Goal: Task Accomplishment & Management: Complete application form

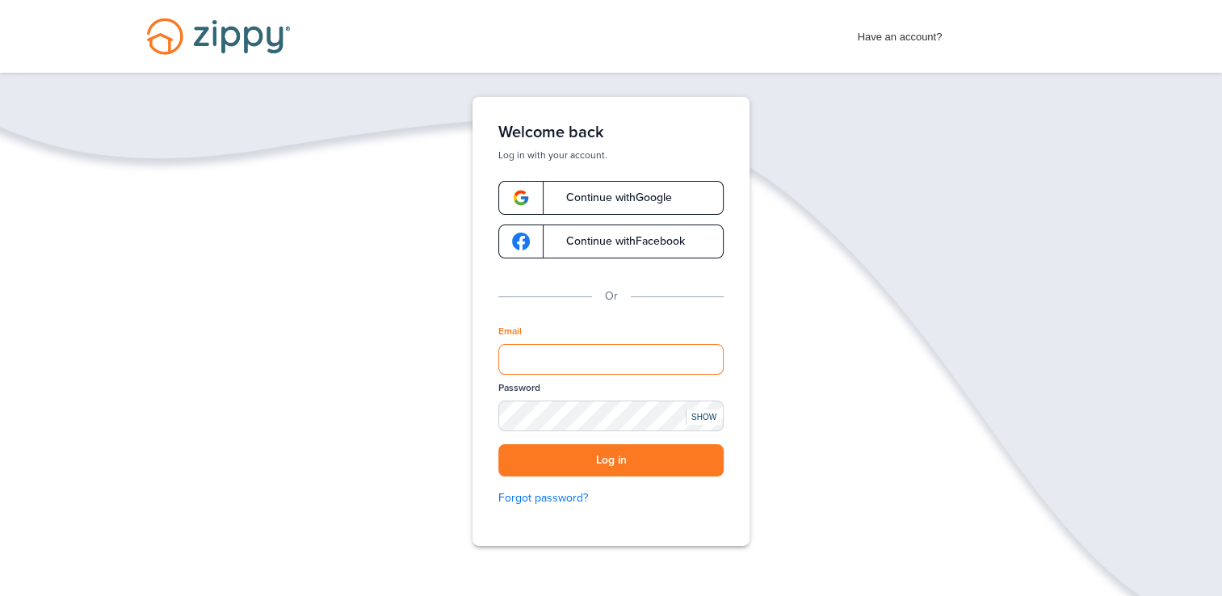
click at [581, 367] on input "Email" at bounding box center [610, 359] width 225 height 31
type input "**********"
click at [498, 444] on button "Log in" at bounding box center [610, 460] width 225 height 33
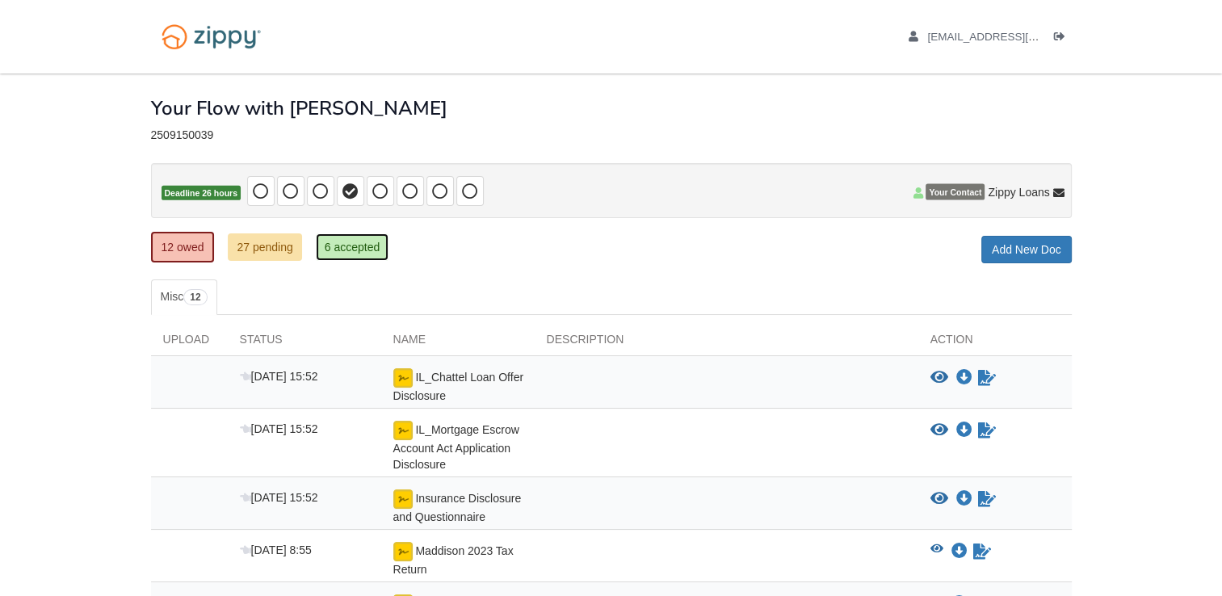
click at [348, 247] on link "6 accepted" at bounding box center [352, 246] width 73 height 27
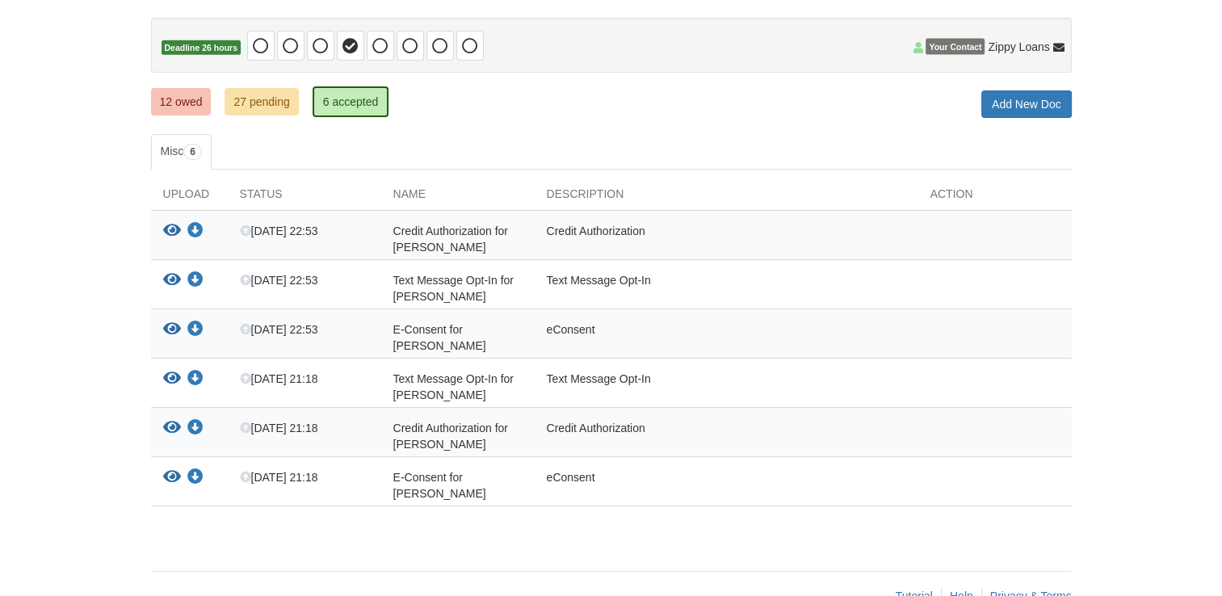
scroll to position [145, 0]
click at [271, 95] on link "27 pending" at bounding box center [261, 101] width 73 height 27
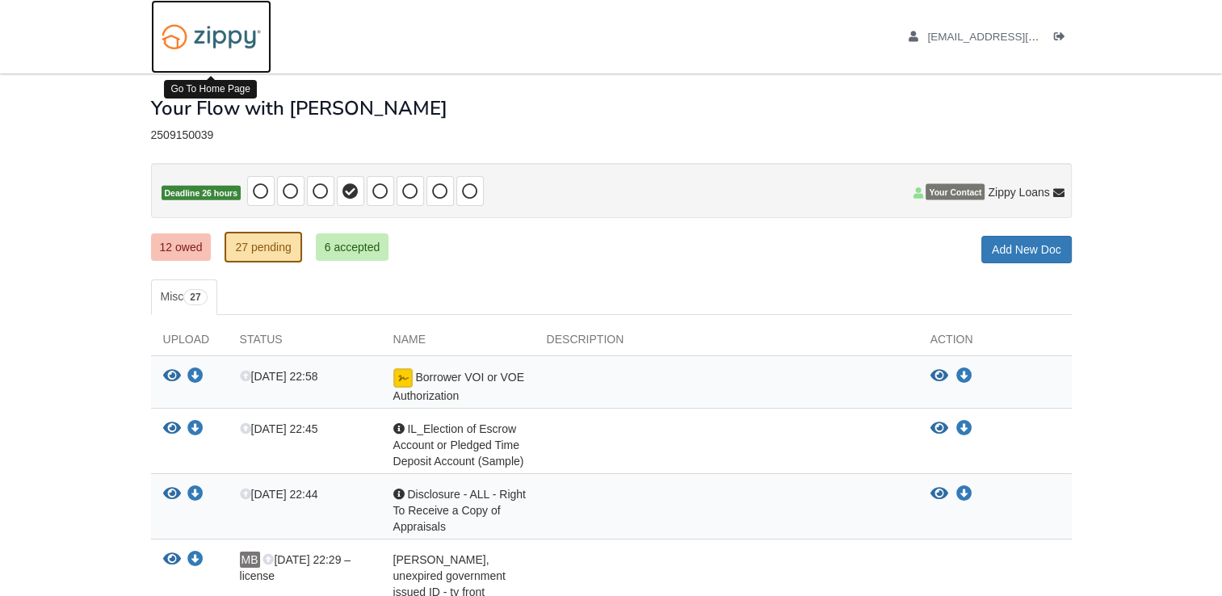
click at [181, 28] on img at bounding box center [211, 36] width 120 height 41
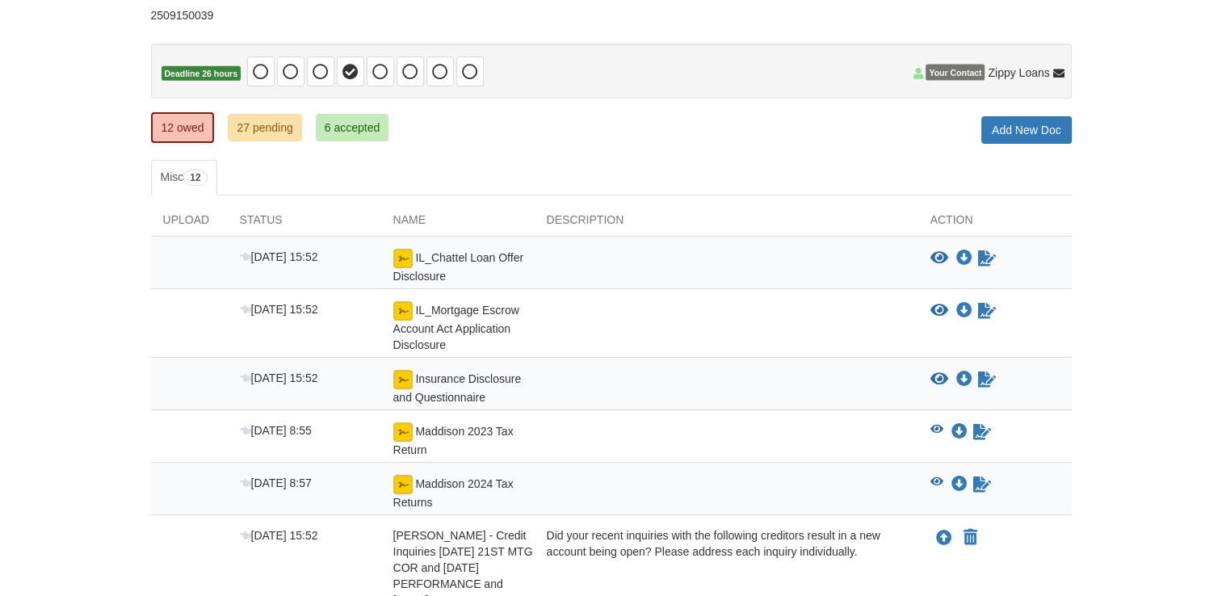
scroll to position [120, 0]
click at [984, 429] on icon "Sign Form" at bounding box center [982, 432] width 18 height 16
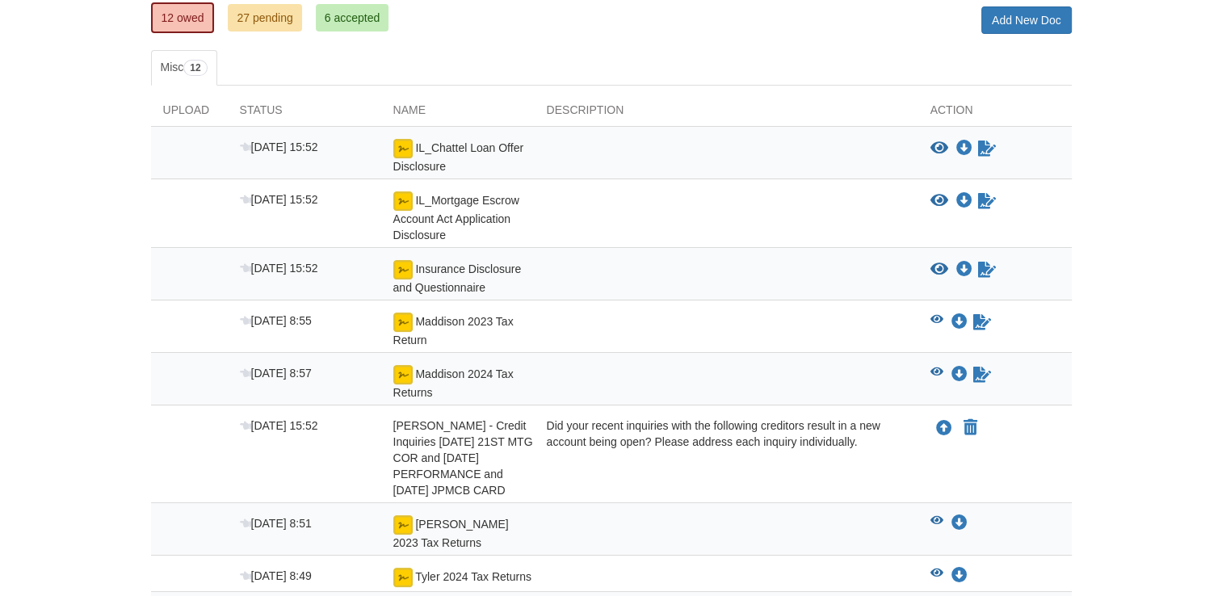
scroll to position [236, 0]
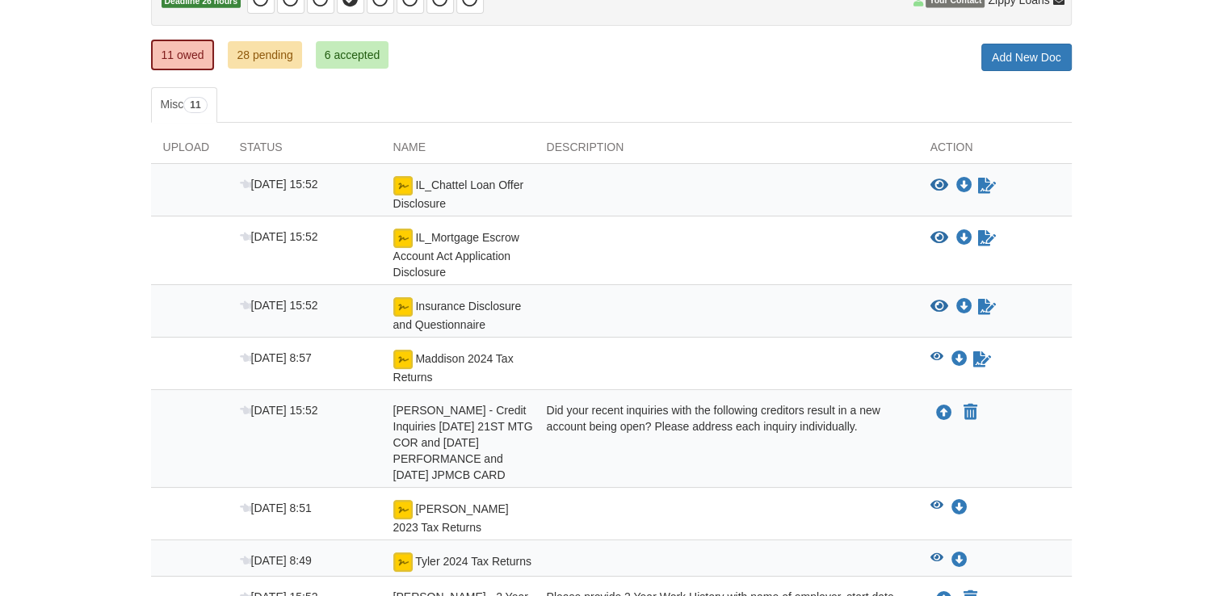
scroll to position [197, 0]
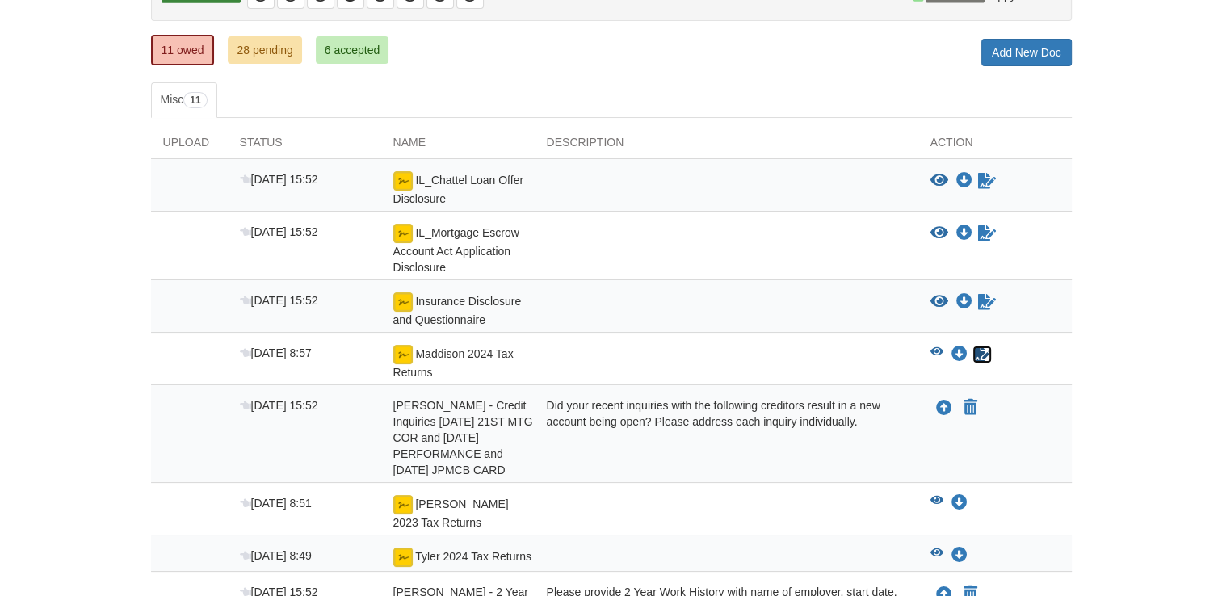
click at [980, 355] on icon "Sign Form" at bounding box center [982, 354] width 18 height 16
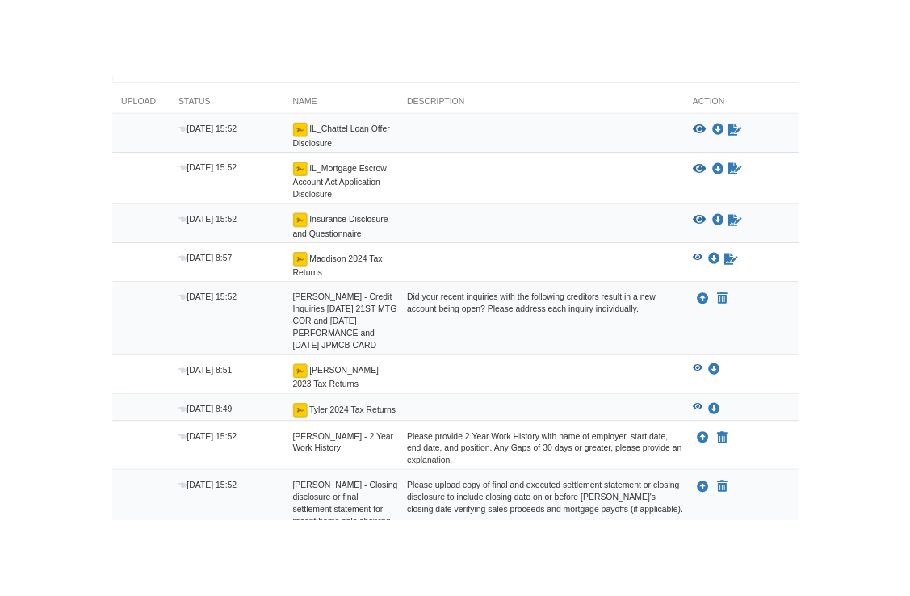
scroll to position [310, 0]
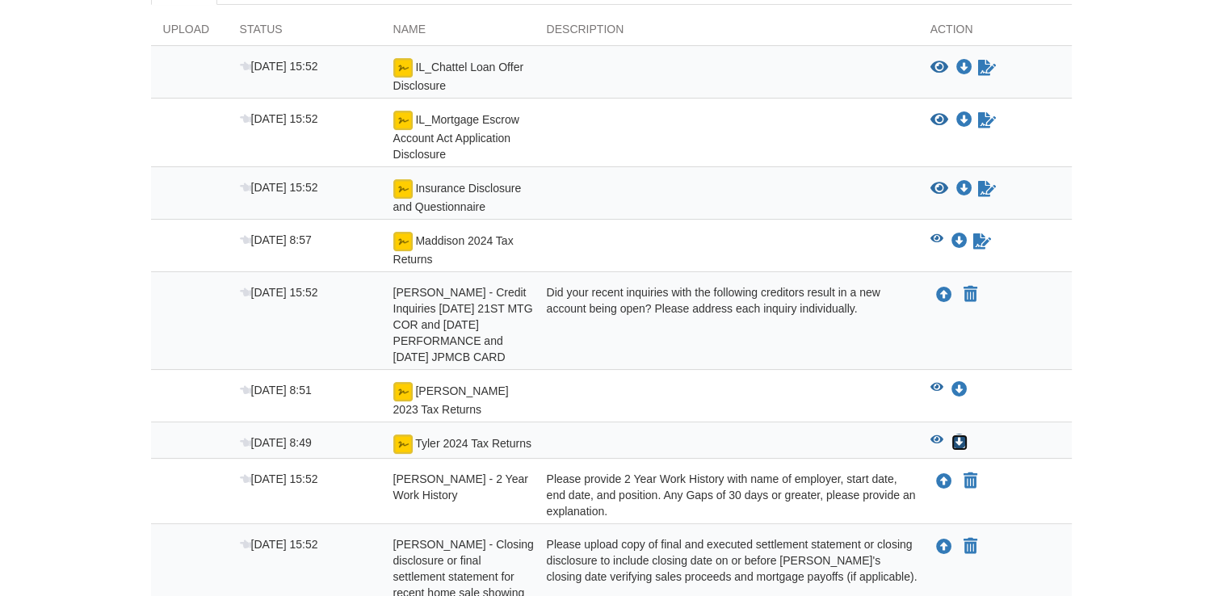
click at [963, 434] on icon "Download Tyler 2024 Tax Returns" at bounding box center [959, 442] width 16 height 16
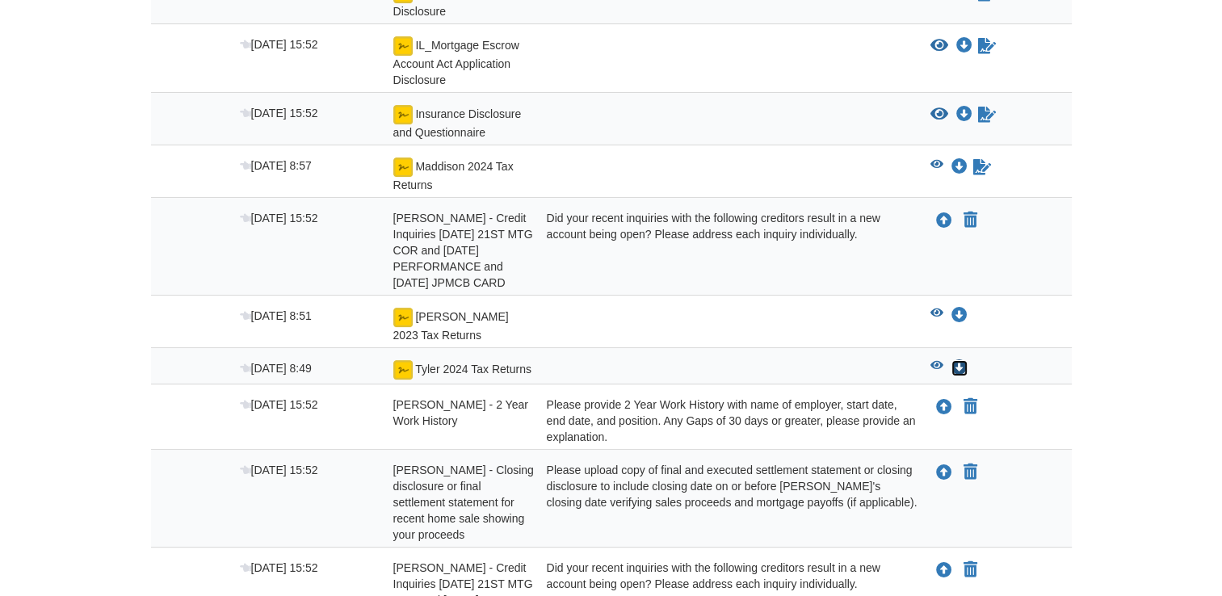
scroll to position [0, 0]
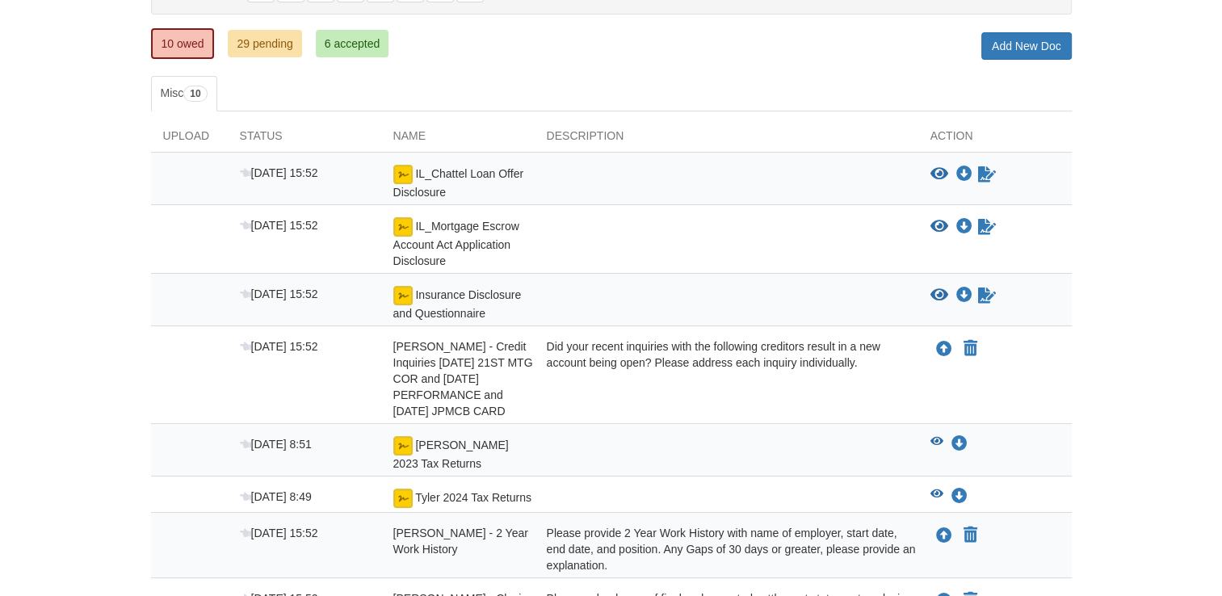
scroll to position [218, 0]
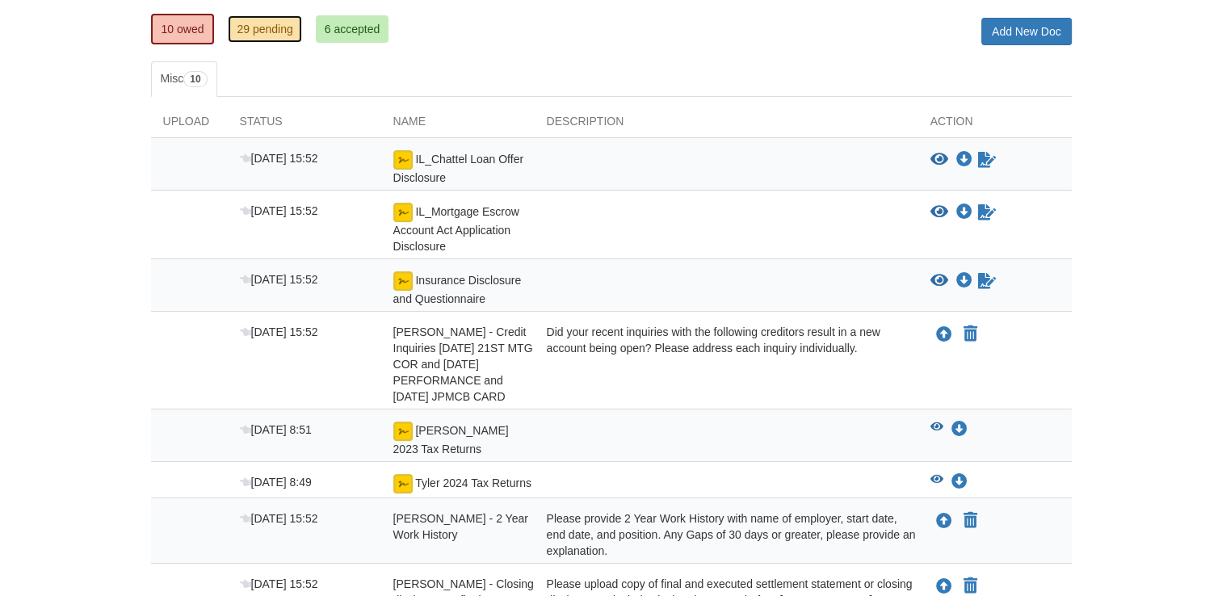
click at [263, 35] on link "29 pending" at bounding box center [264, 28] width 73 height 27
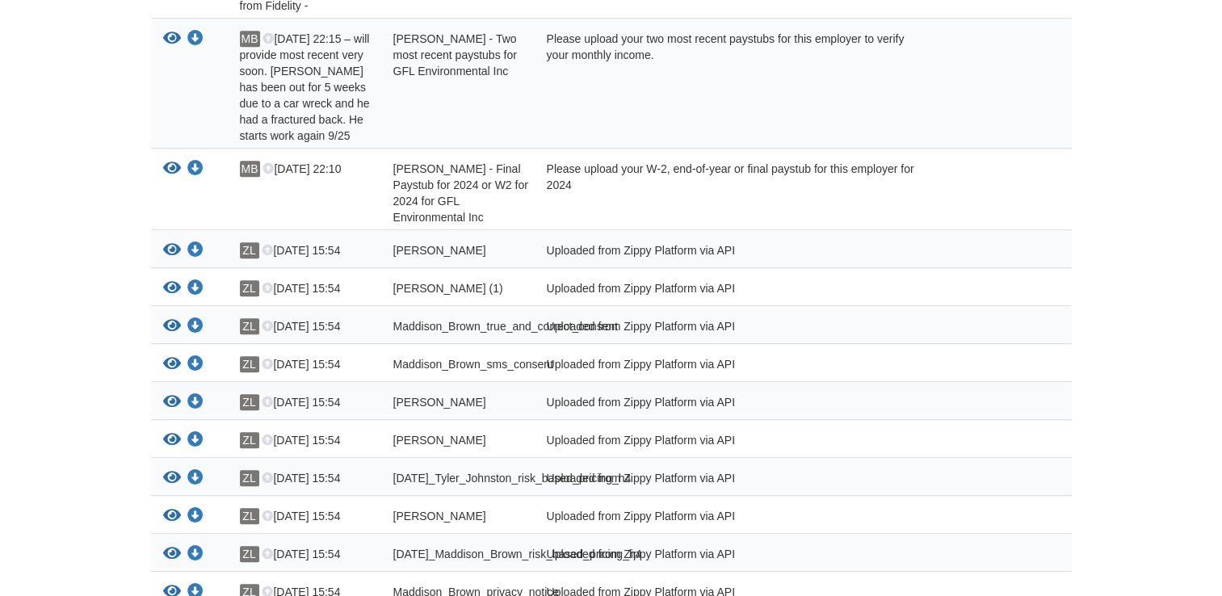
scroll to position [1001, 0]
click at [672, 196] on div "Please upload your W-2, end-of-year or final paystub for this employer for 2024" at bounding box center [727, 193] width 384 height 65
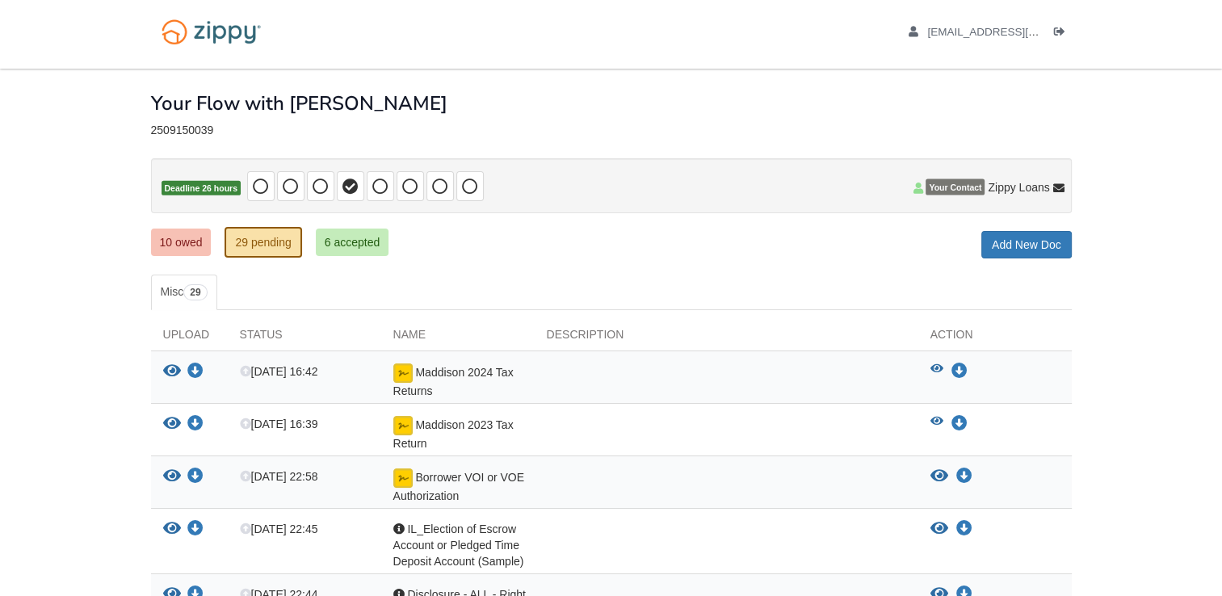
scroll to position [0, 0]
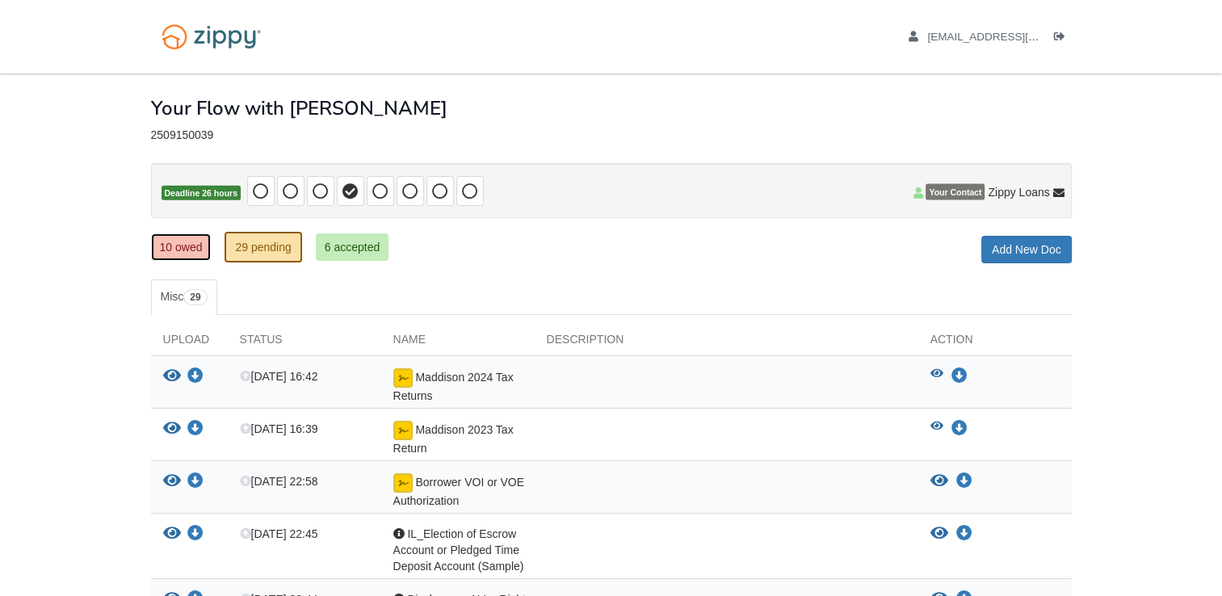
click at [176, 241] on link "10 owed" at bounding box center [181, 246] width 61 height 27
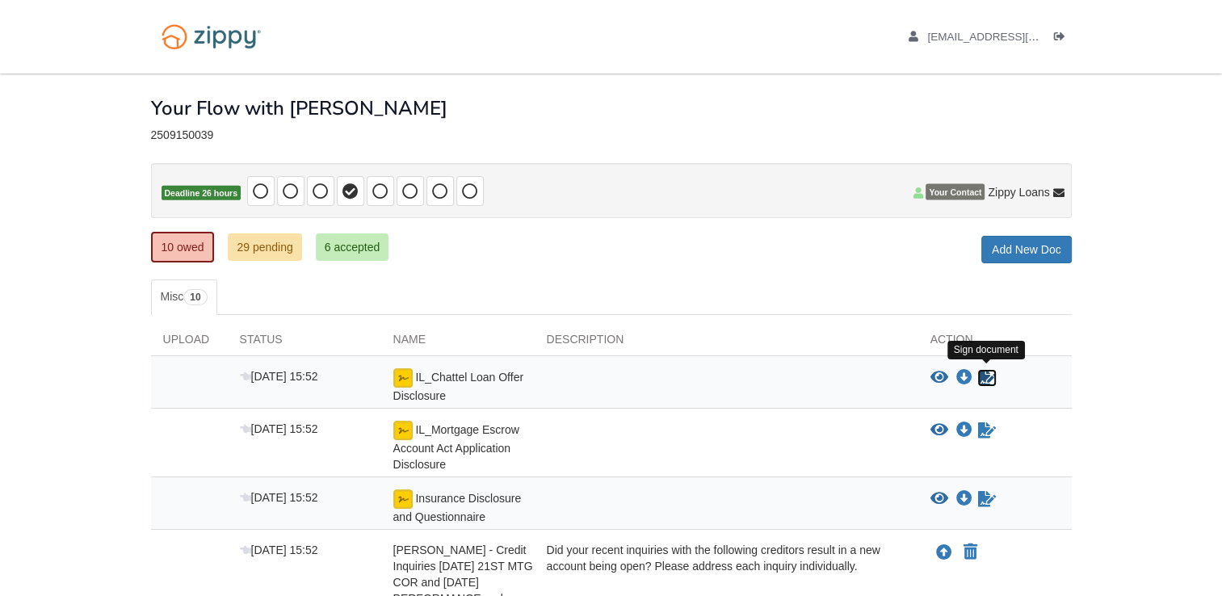
click at [994, 377] on icon "Sign Form" at bounding box center [987, 378] width 18 height 16
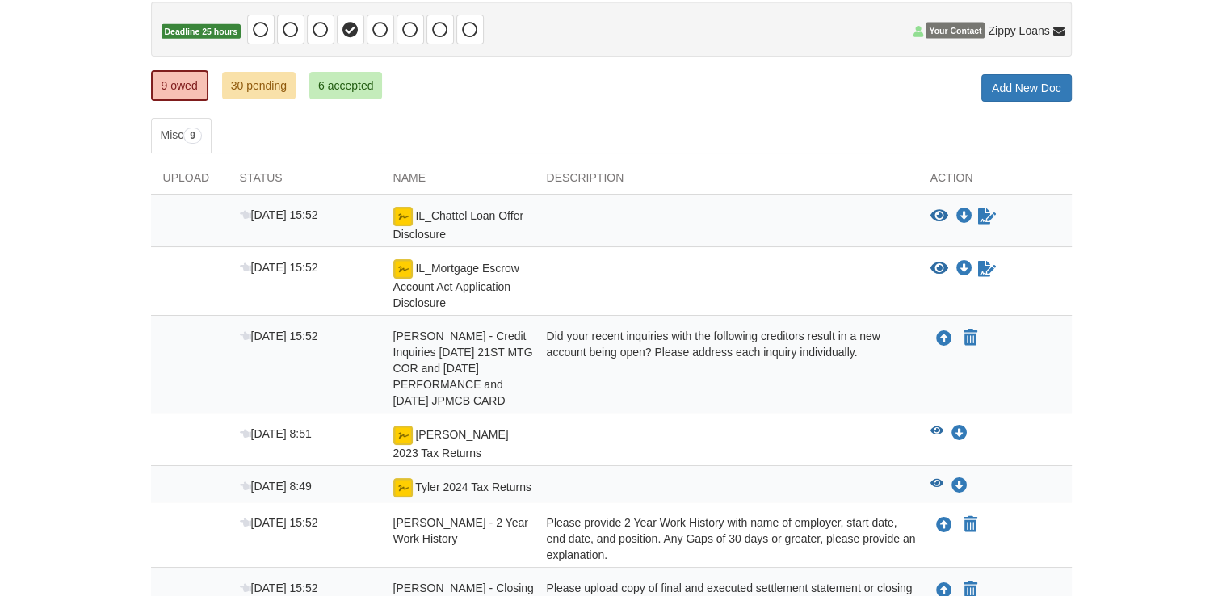
scroll to position [162, 0]
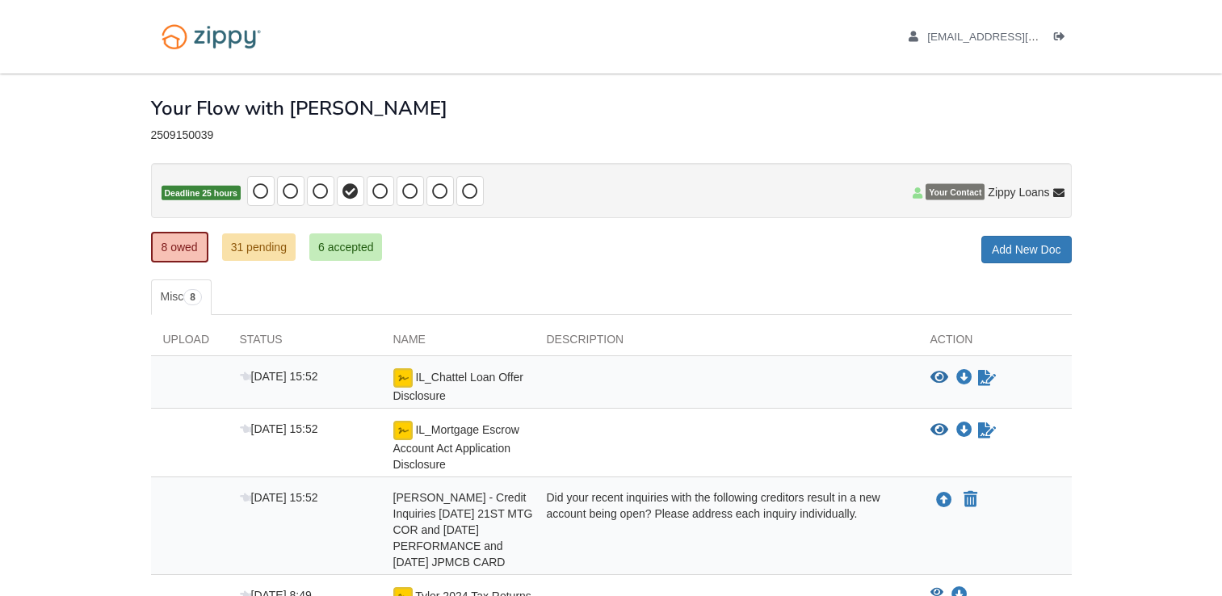
scroll to position [162, 0]
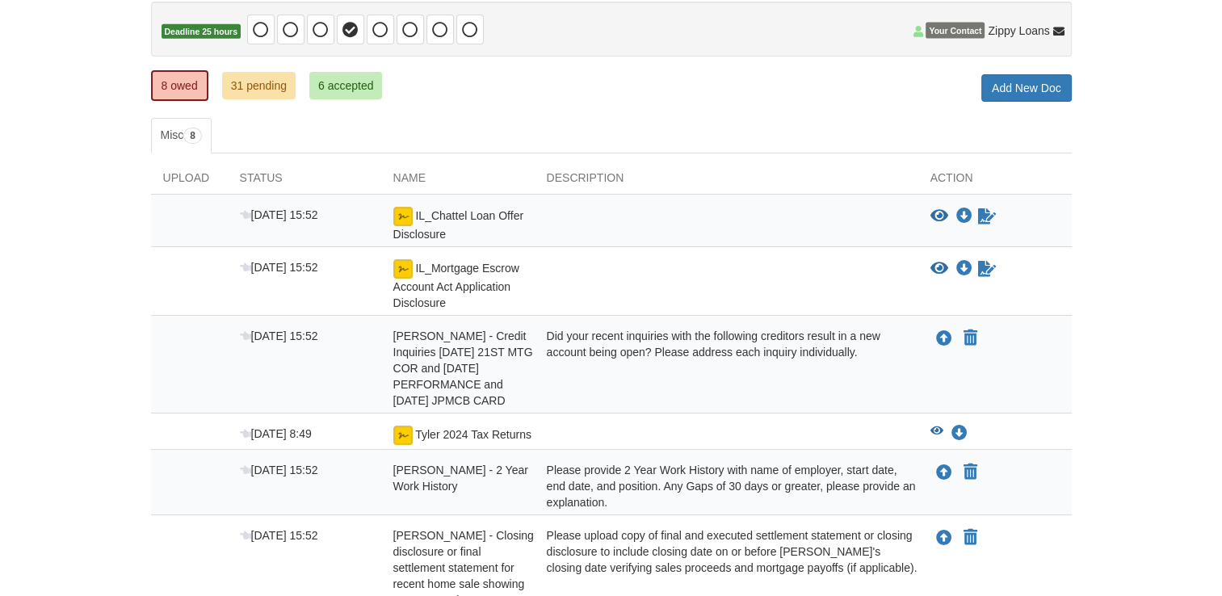
click at [941, 215] on icon "View IL_Chattel Loan Offer Disclosure" at bounding box center [939, 216] width 18 height 16
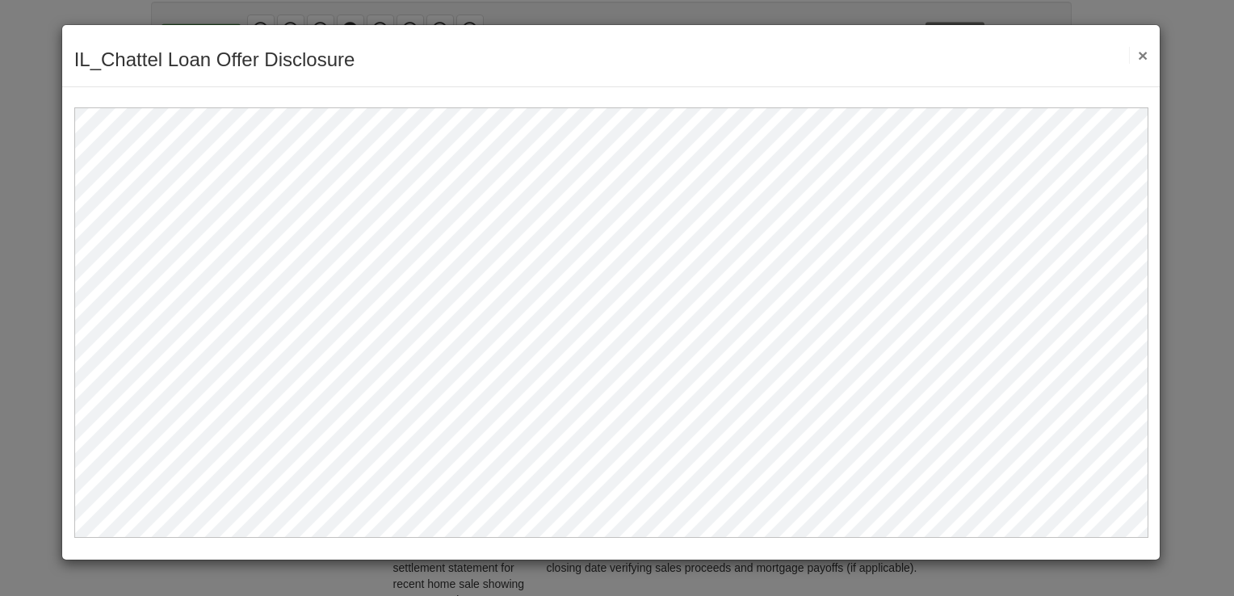
click at [1136, 57] on button "×" at bounding box center [1138, 55] width 19 height 17
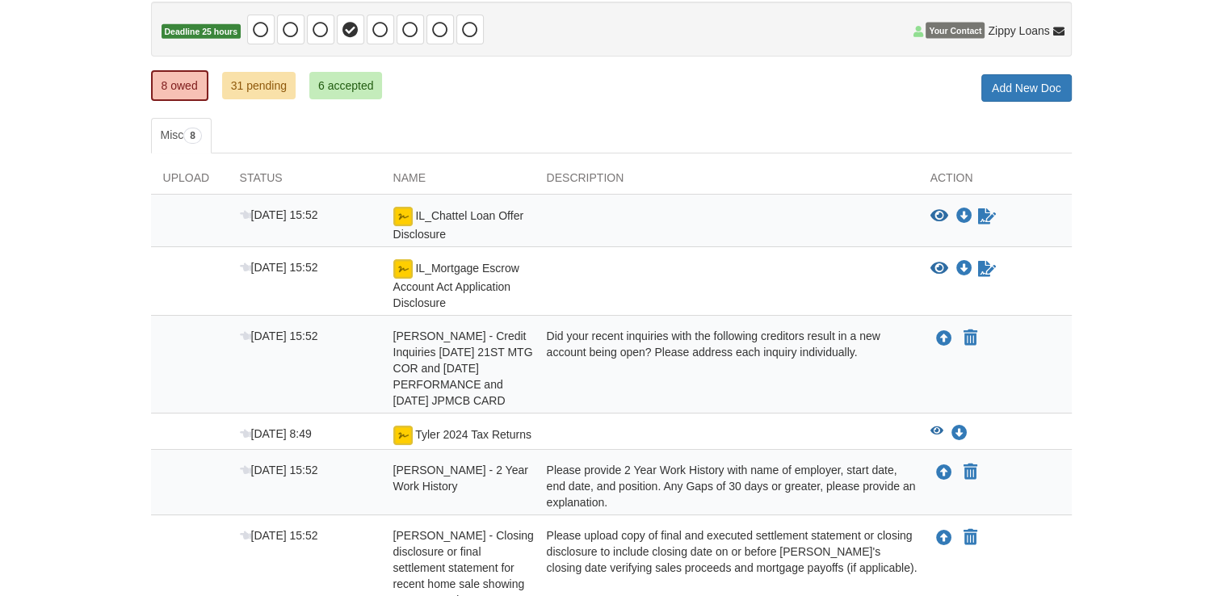
click at [934, 210] on icon "View IL_Chattel Loan Offer Disclosure" at bounding box center [939, 216] width 18 height 16
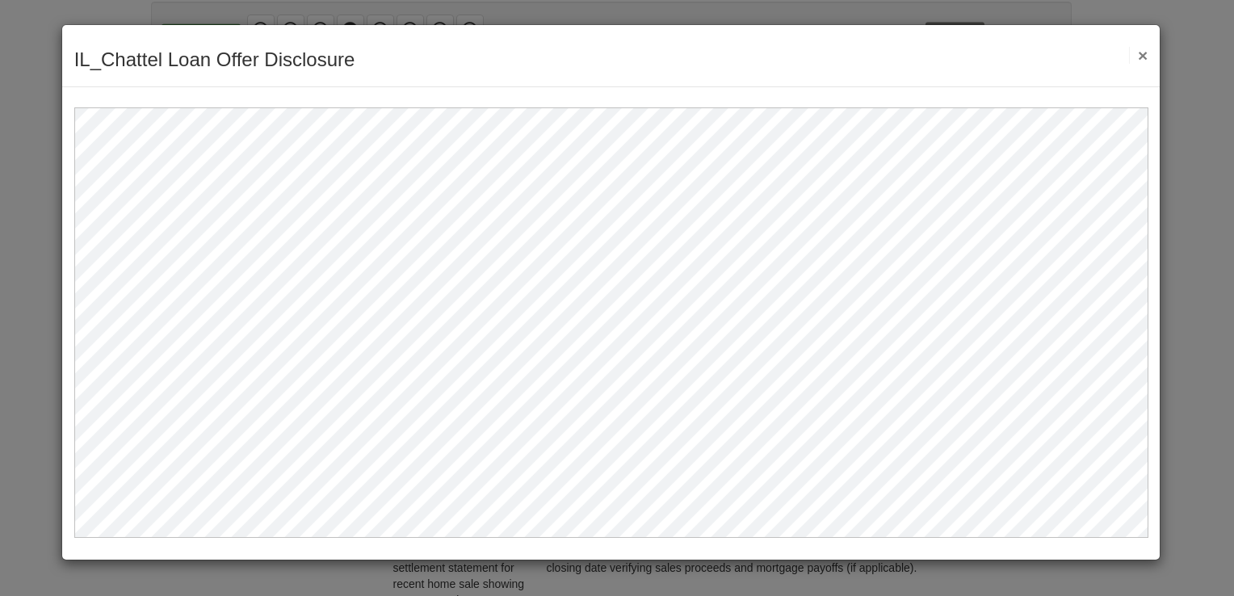
click at [1147, 61] on button "×" at bounding box center [1138, 55] width 19 height 17
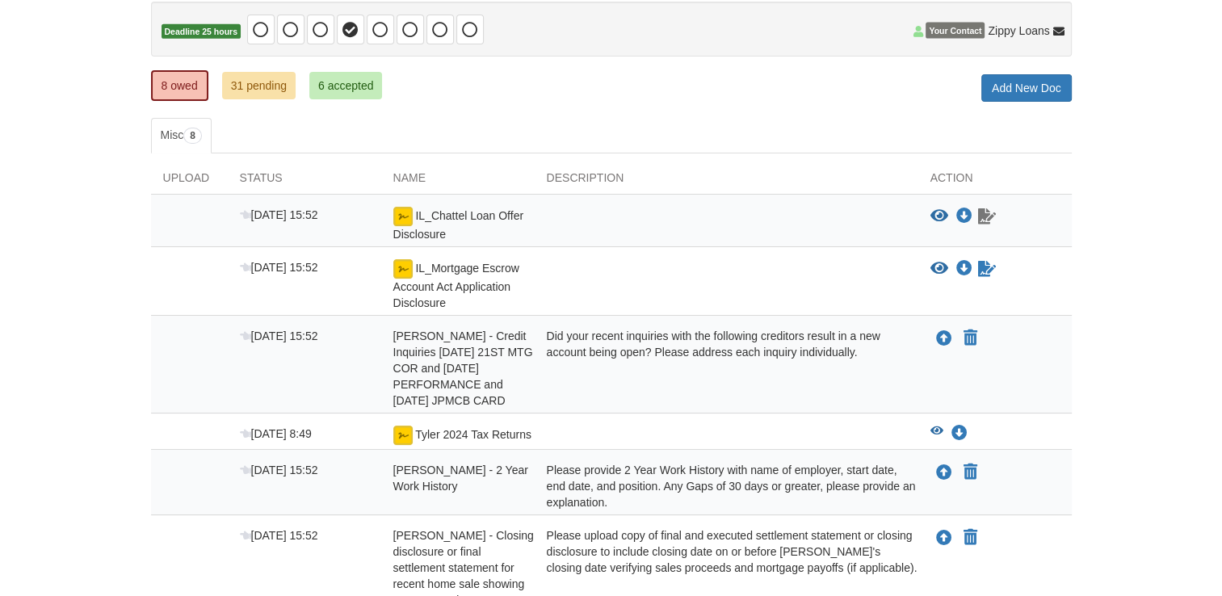
click at [991, 220] on icon "Waiting for your co-borrower to e-sign" at bounding box center [987, 216] width 18 height 16
click at [981, 217] on icon "Waiting for your co-borrower to e-sign" at bounding box center [987, 216] width 18 height 16
click at [938, 216] on icon "View IL_Chattel Loan Offer Disclosure" at bounding box center [939, 216] width 18 height 16
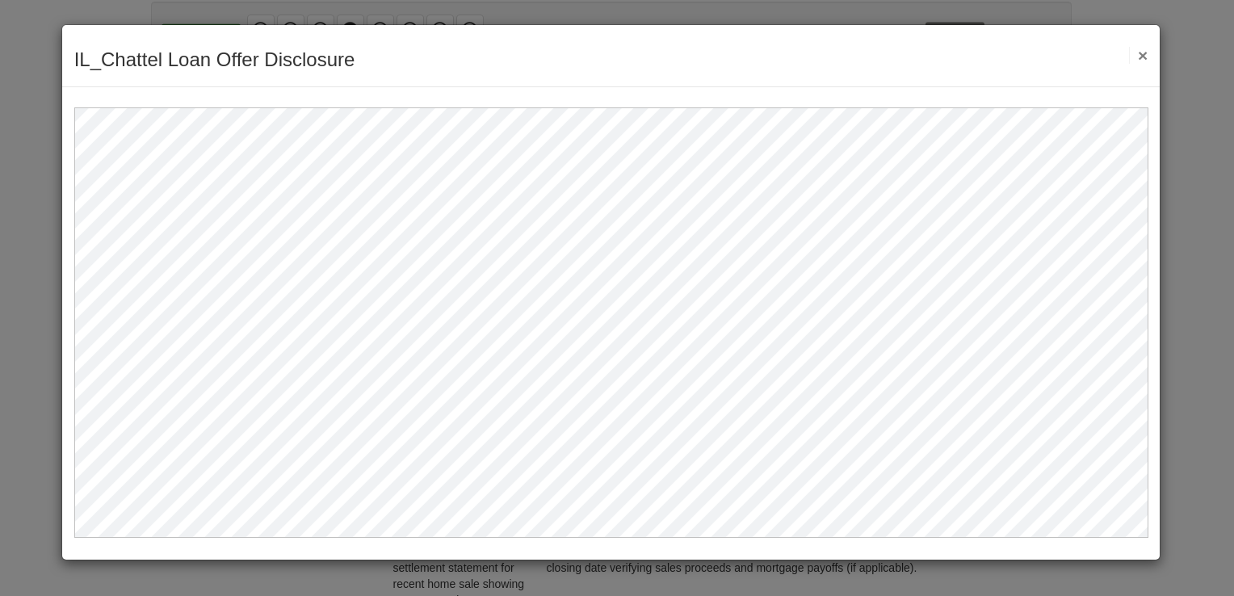
click at [1144, 54] on button "×" at bounding box center [1138, 55] width 19 height 17
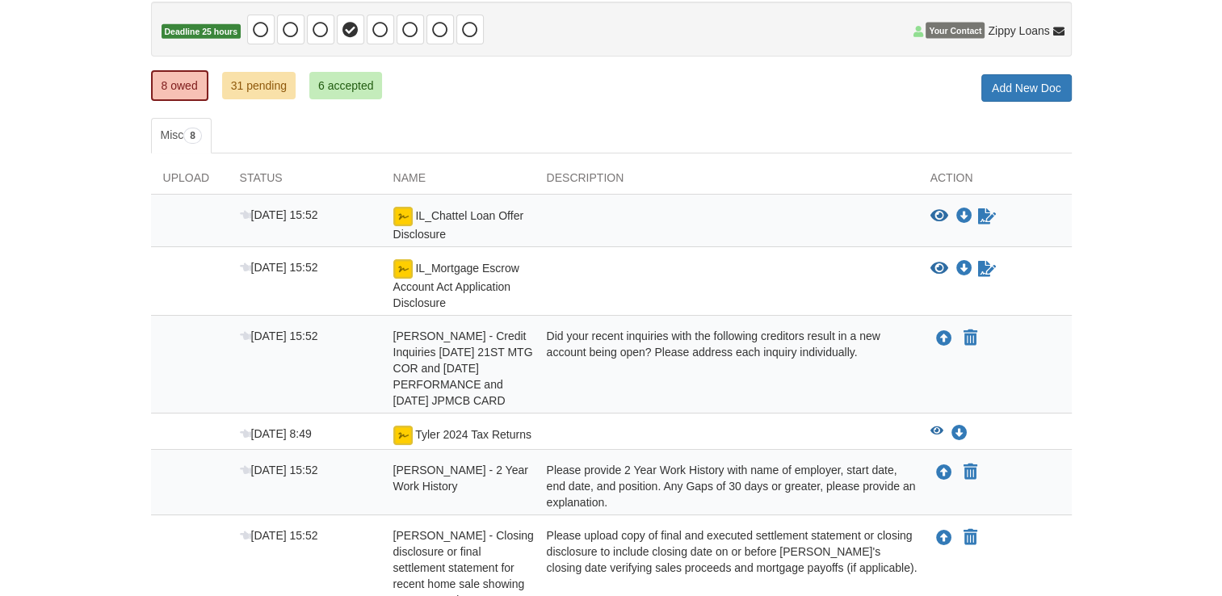
click at [935, 268] on icon "View IL_Mortgage Escrow Account Act Application Disclosure" at bounding box center [939, 269] width 18 height 16
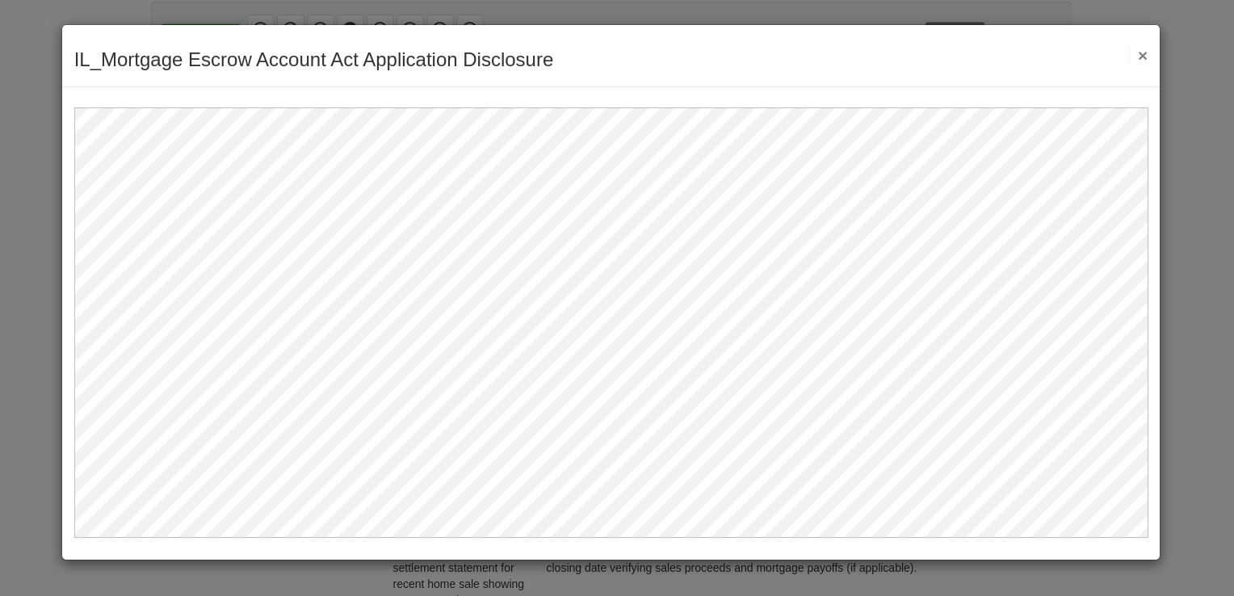
click at [1138, 57] on button "×" at bounding box center [1138, 55] width 19 height 17
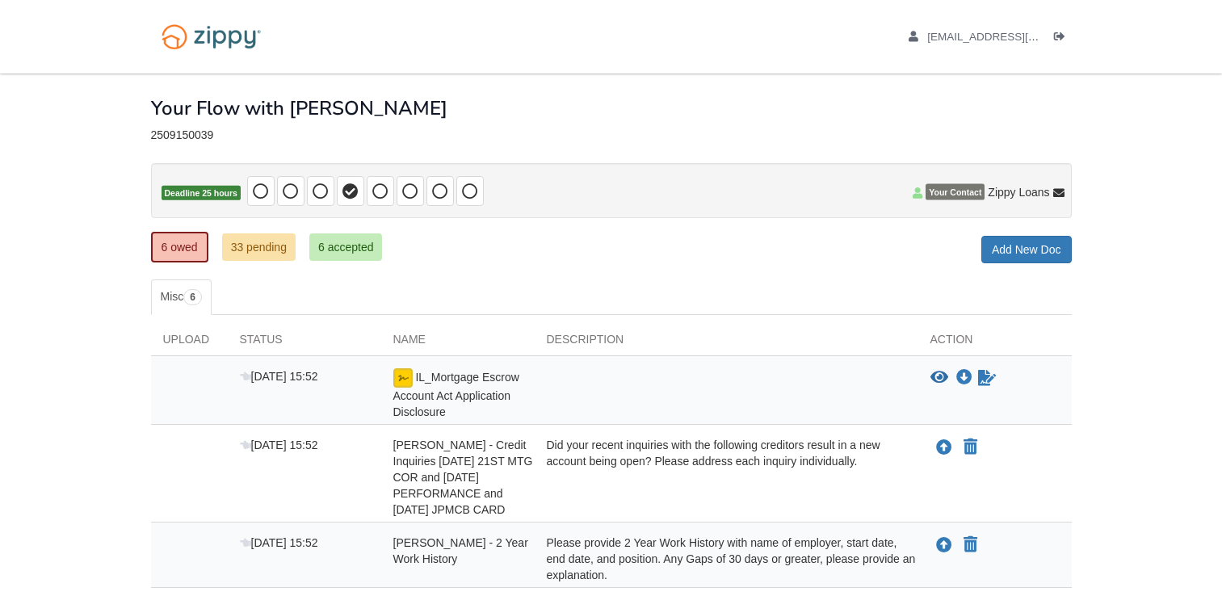
scroll to position [162, 0]
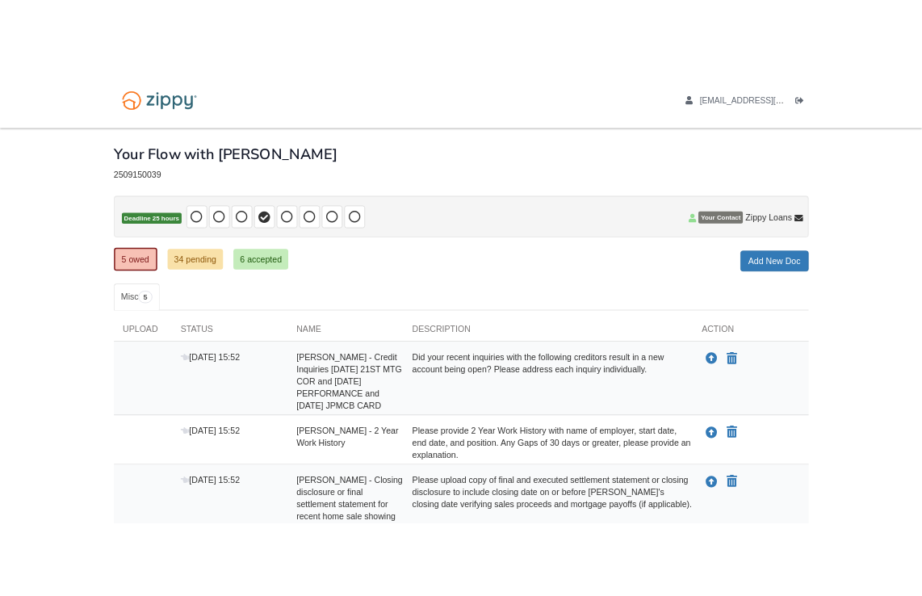
scroll to position [162, 0]
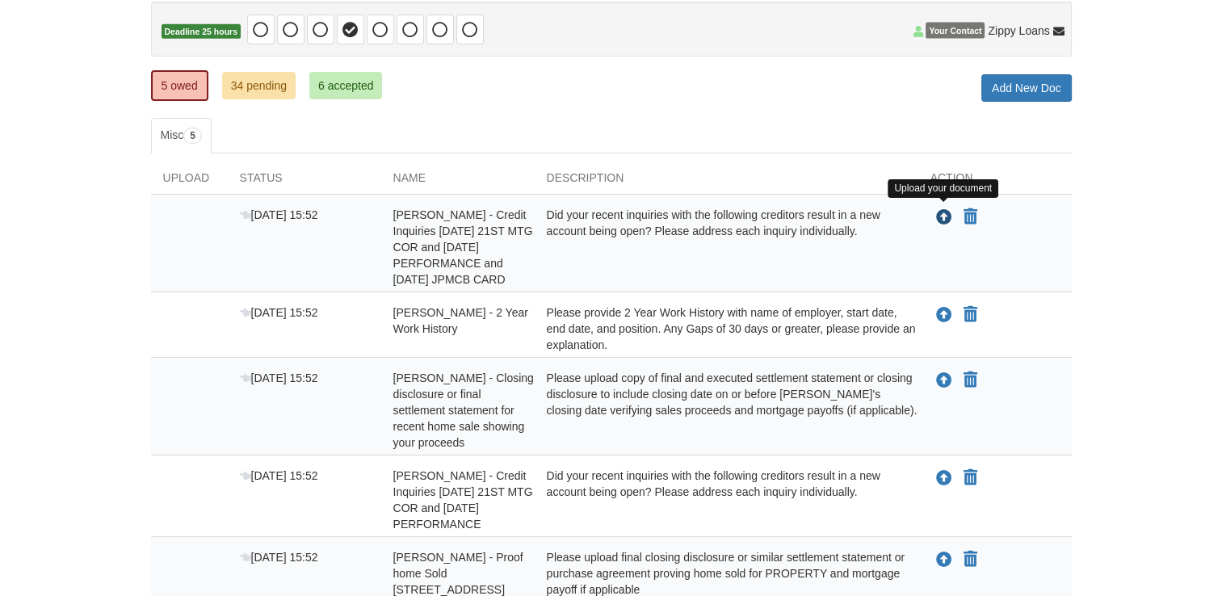
click at [939, 215] on icon "Upload Maddison Brown - Credit Inquiries 9/15/25 21ST MTG COR and 9/15/25 PERFO…" at bounding box center [944, 218] width 16 height 16
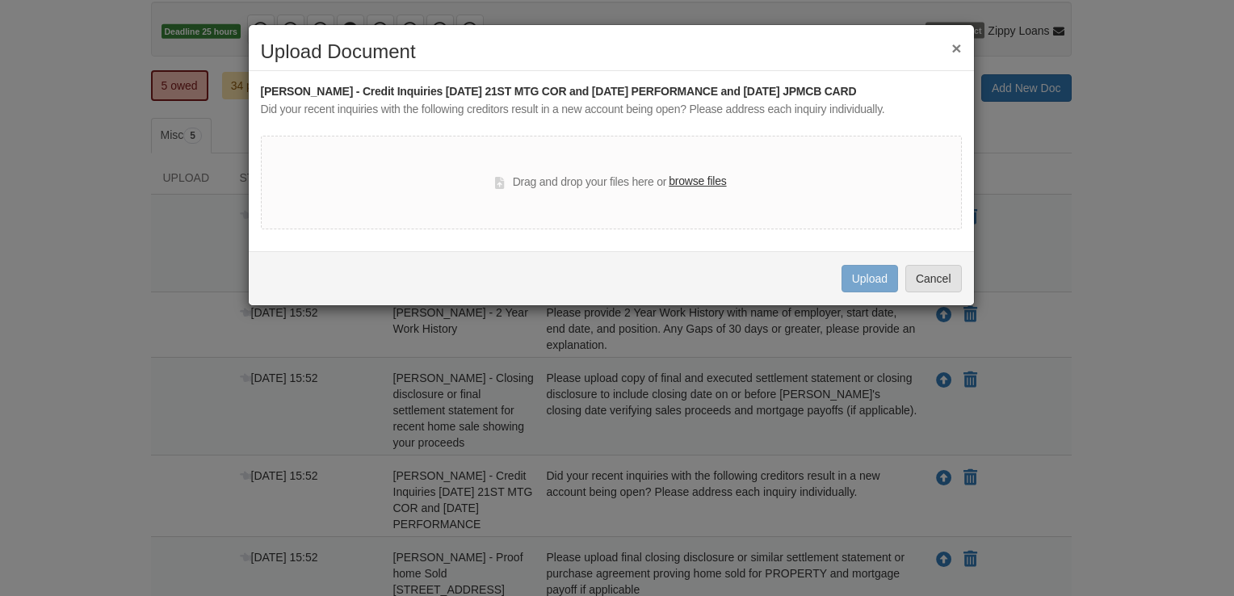
click at [718, 191] on div "Drag and drop your files here or browse files" at bounding box center [610, 182] width 231 height 19
drag, startPoint x: 260, startPoint y: 90, endPoint x: 862, endPoint y: 86, distance: 602.5
click at [862, 86] on div "[PERSON_NAME] - Credit Inquiries [DATE] 21ST MTG COR and [DATE] PERFORMANCE and…" at bounding box center [611, 92] width 701 height 18
copy div "[PERSON_NAME] - Credit Inquiries [DATE] 21ST MTG COR and [DATE] PERFORMANCE and…"
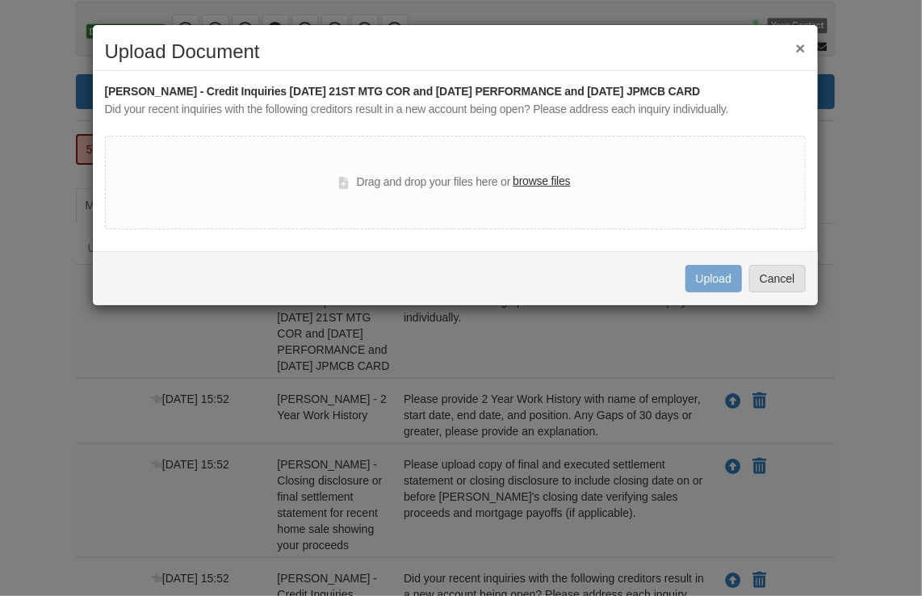
click at [556, 182] on label "browse files" at bounding box center [541, 182] width 57 height 18
click at [0, 0] on input "browse files" at bounding box center [0, 0] width 0 height 0
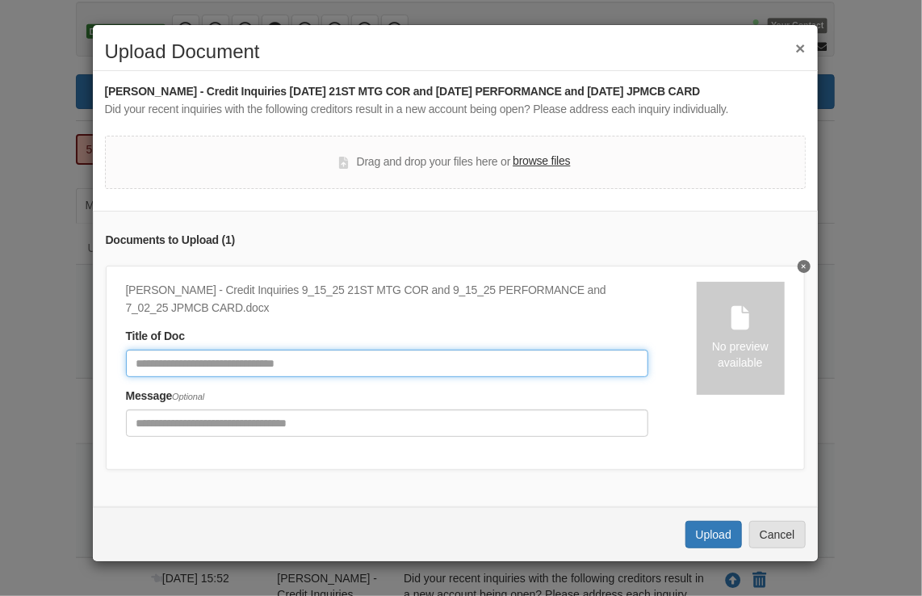
click at [472, 373] on input "Document Title" at bounding box center [387, 363] width 523 height 27
type input "**********"
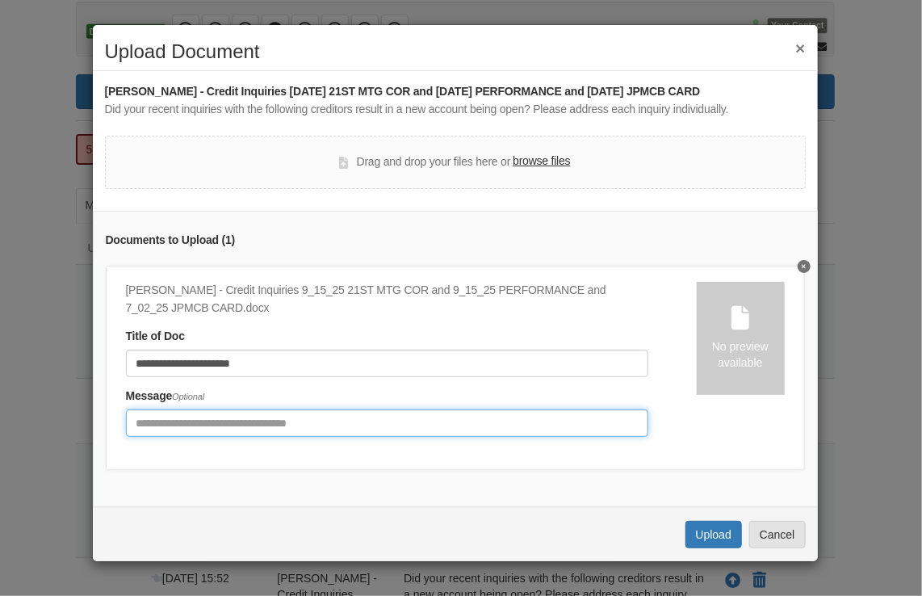
click at [368, 413] on input "Include any comments on this document" at bounding box center [387, 422] width 523 height 27
type input "**********"
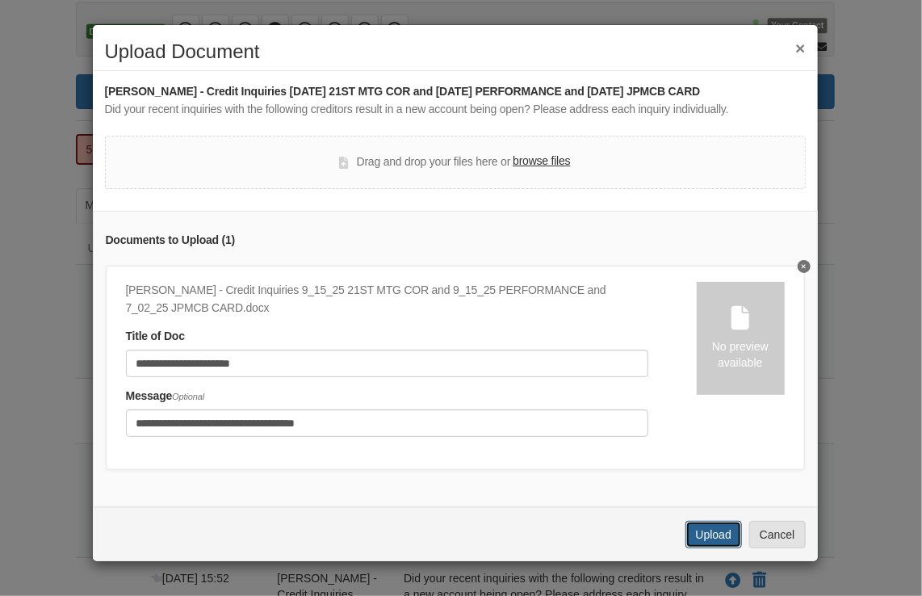
click at [701, 545] on button "Upload" at bounding box center [714, 534] width 57 height 27
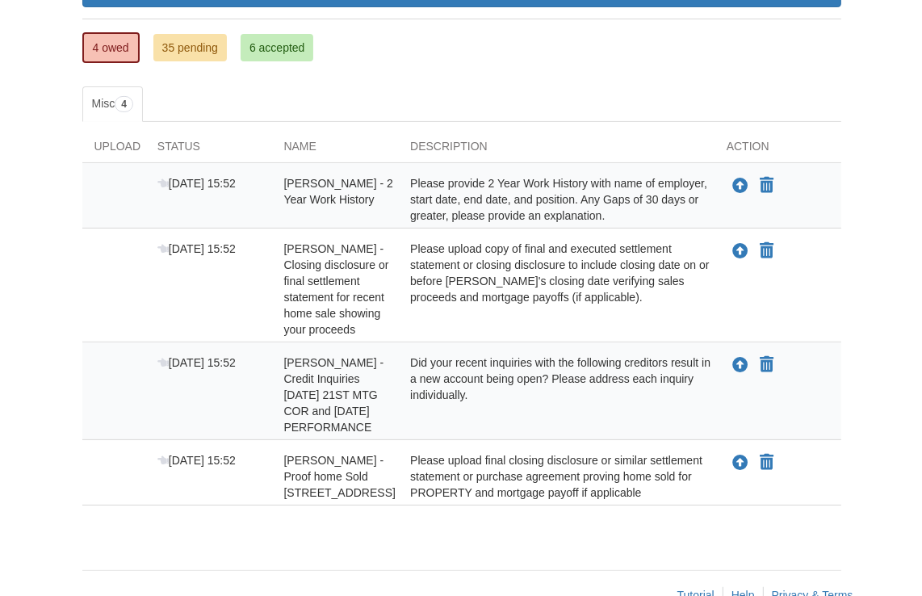
scroll to position [278, 0]
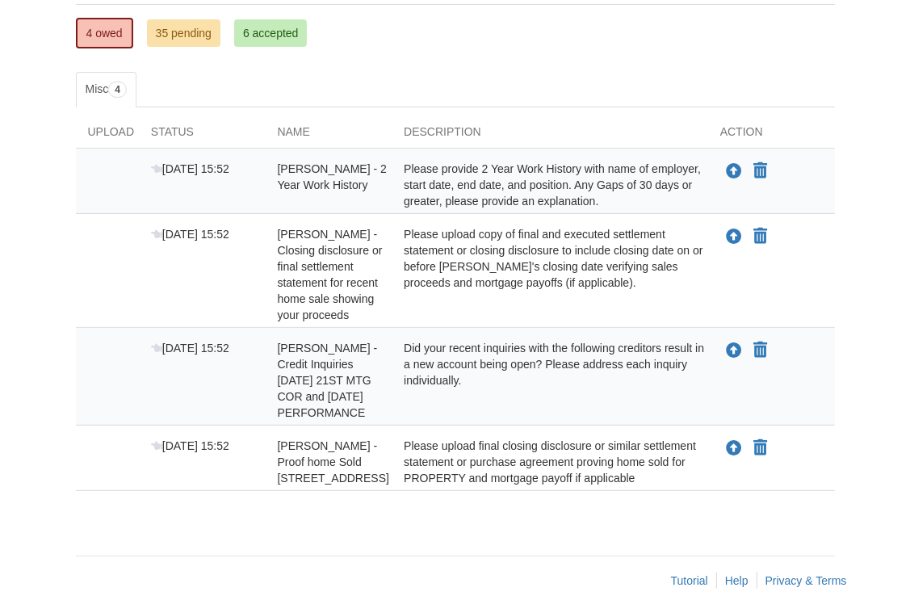
drag, startPoint x: 279, startPoint y: 342, endPoint x: 378, endPoint y: 411, distance: 120.7
click at [378, 411] on div "[PERSON_NAME] - Credit Inquiries [DATE] 21ST MTG COR and [DATE] PERFORMANCE" at bounding box center [328, 380] width 127 height 81
copy span "[PERSON_NAME] - Credit Inquiries [DATE] 21ST MTG COR and [DATE] PERFORMANCE"
click at [728, 351] on icon "Upload Tyler Johnston - Credit Inquiries 9/15/25 21ST MTG COR and 9/15/25 PERFO…" at bounding box center [734, 351] width 16 height 16
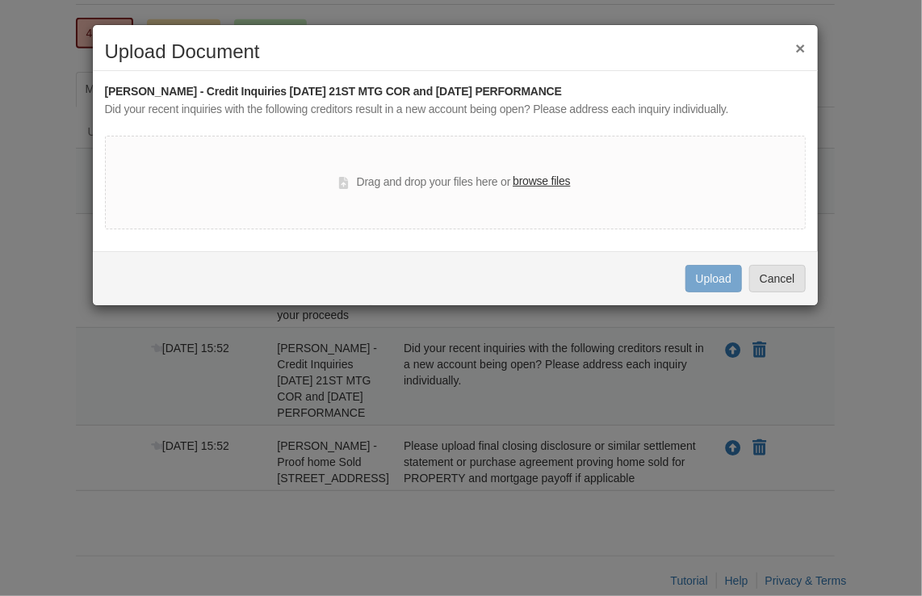
click at [543, 179] on label "browse files" at bounding box center [541, 182] width 57 height 18
click at [0, 0] on input "browse files" at bounding box center [0, 0] width 0 height 0
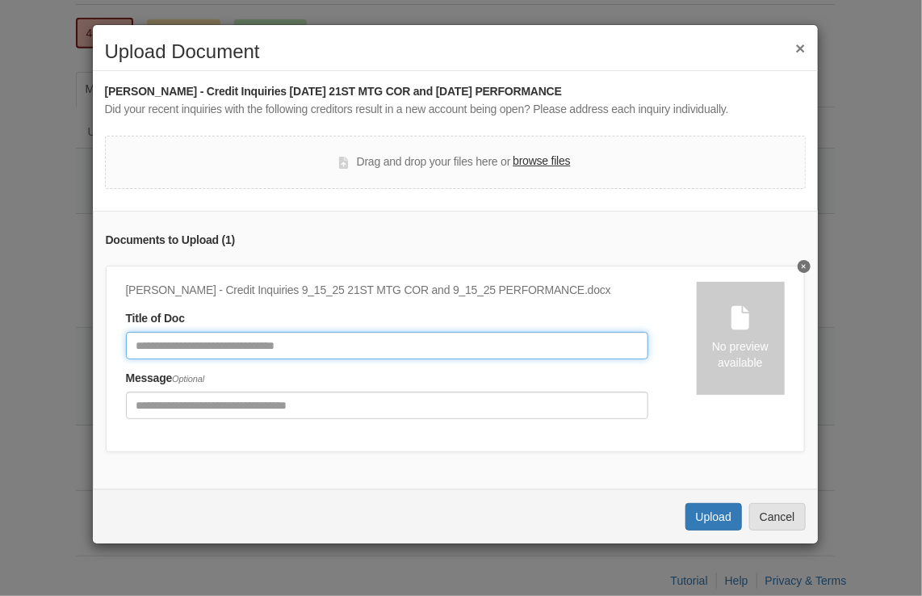
click at [326, 338] on input "Document Title" at bounding box center [387, 345] width 523 height 27
type input "*"
type input "*********"
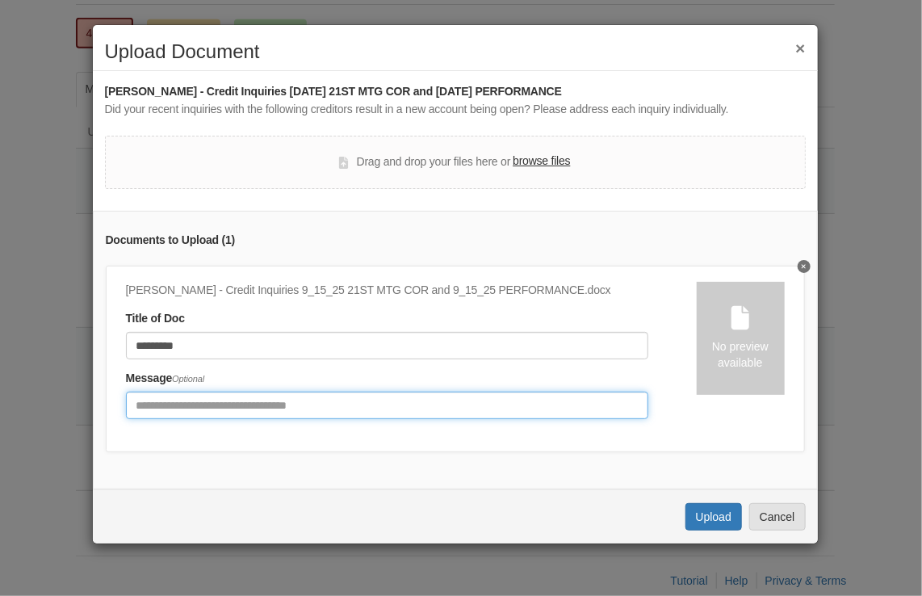
click at [313, 415] on input "Include any comments on this document" at bounding box center [387, 405] width 523 height 27
type input "**********"
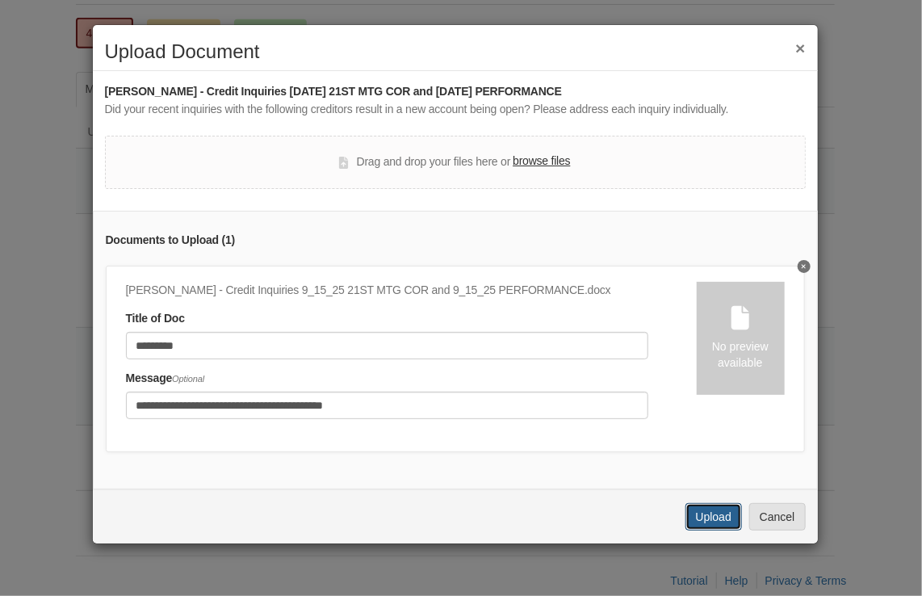
click at [720, 527] on button "Upload" at bounding box center [714, 516] width 57 height 27
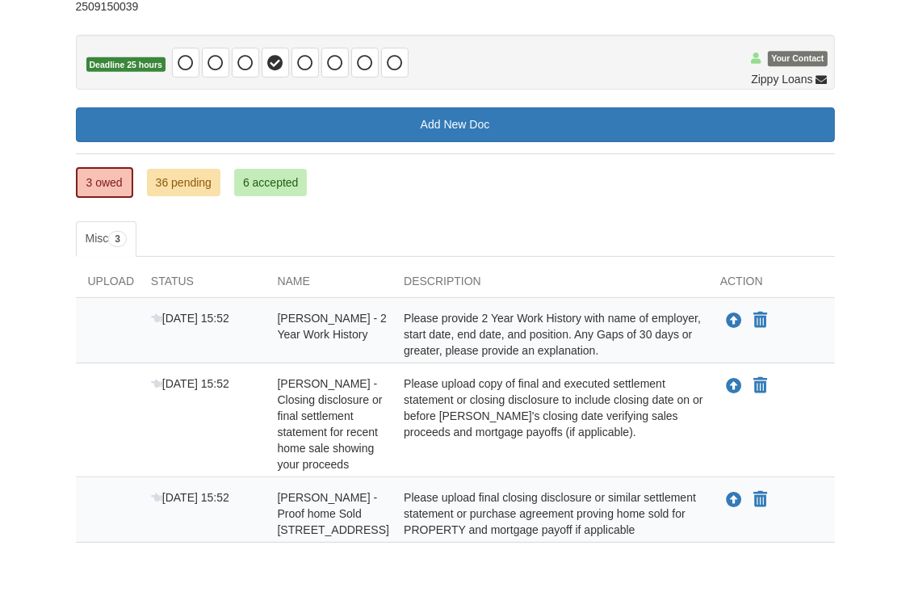
scroll to position [136, 0]
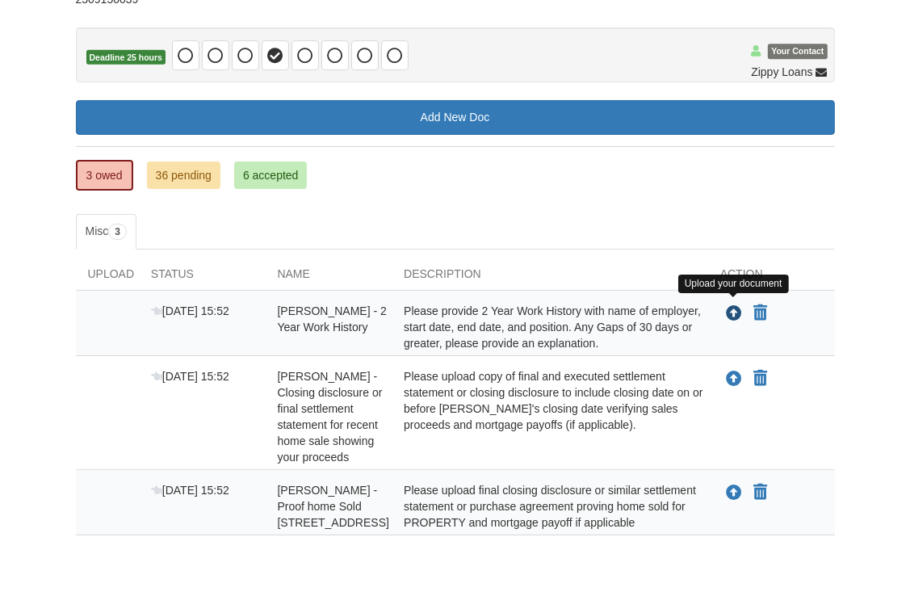
click at [734, 311] on icon "Upload Tyler Johnston - 2 Year Work History" at bounding box center [734, 314] width 16 height 16
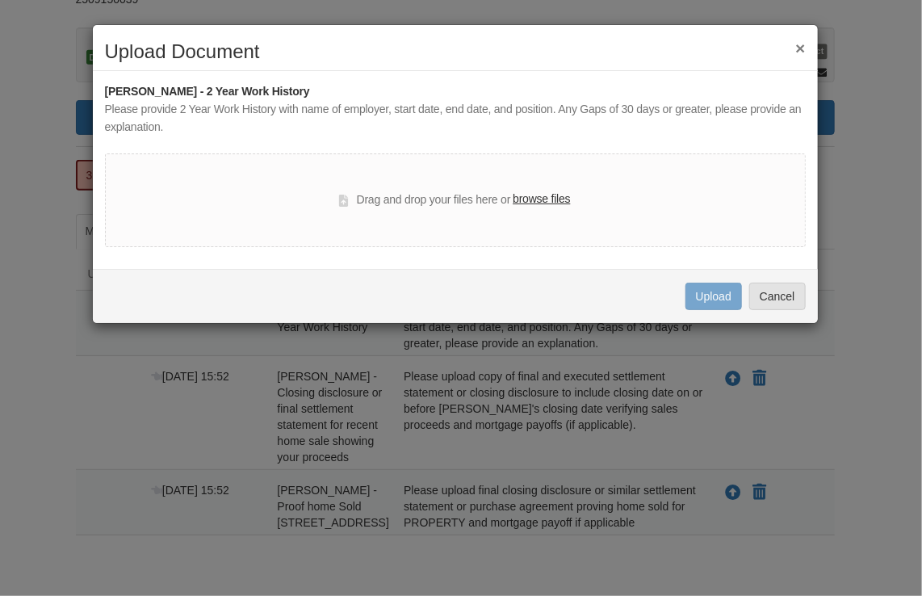
click at [804, 47] on button "×" at bounding box center [800, 48] width 10 height 17
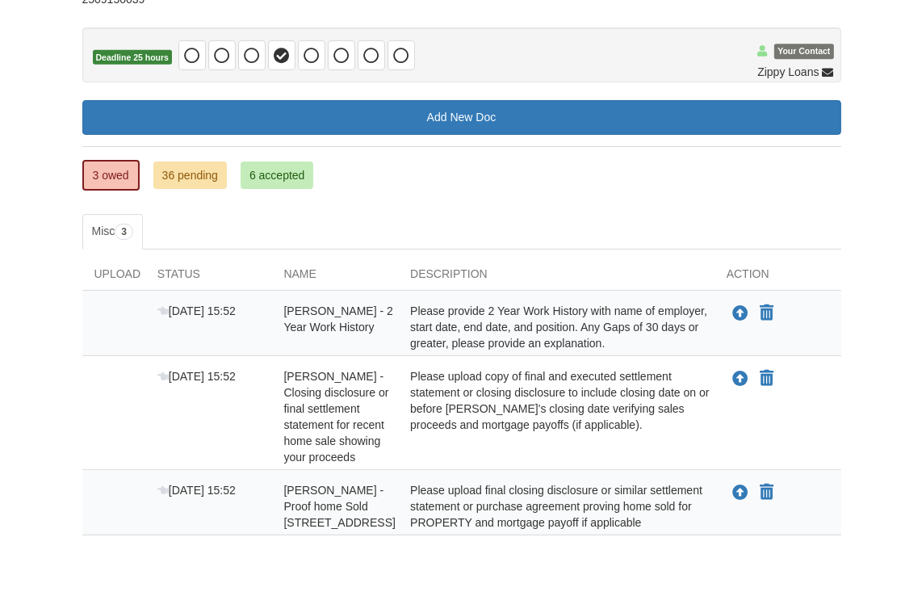
scroll to position [115, 0]
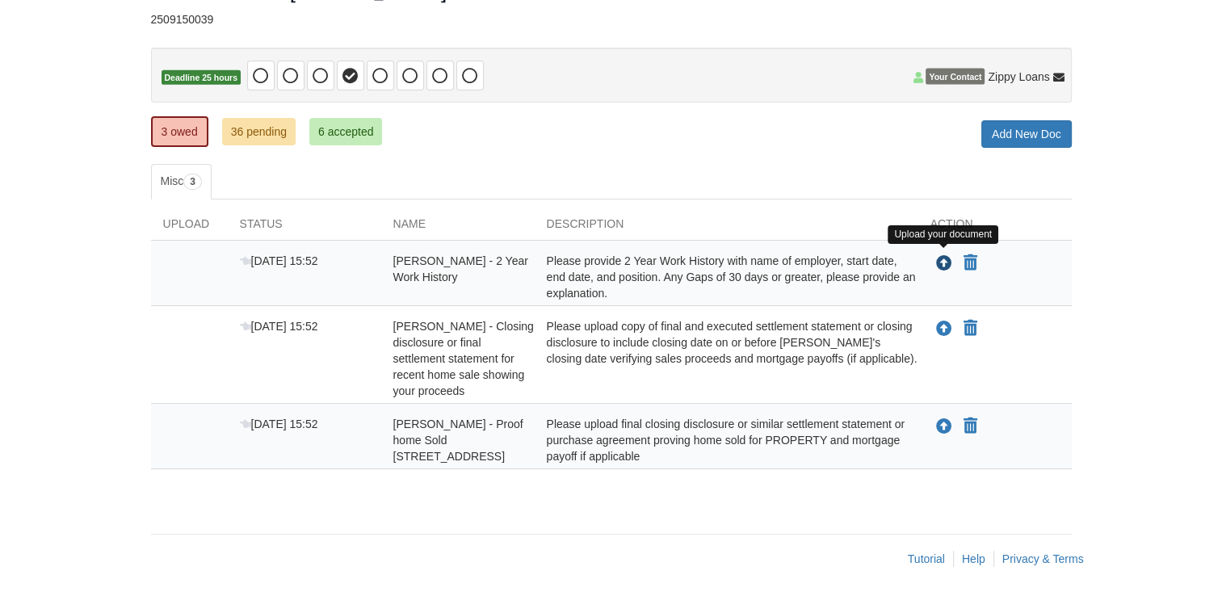
click at [909, 256] on icon "Upload Tyler Johnston - 2 Year Work History" at bounding box center [944, 264] width 16 height 16
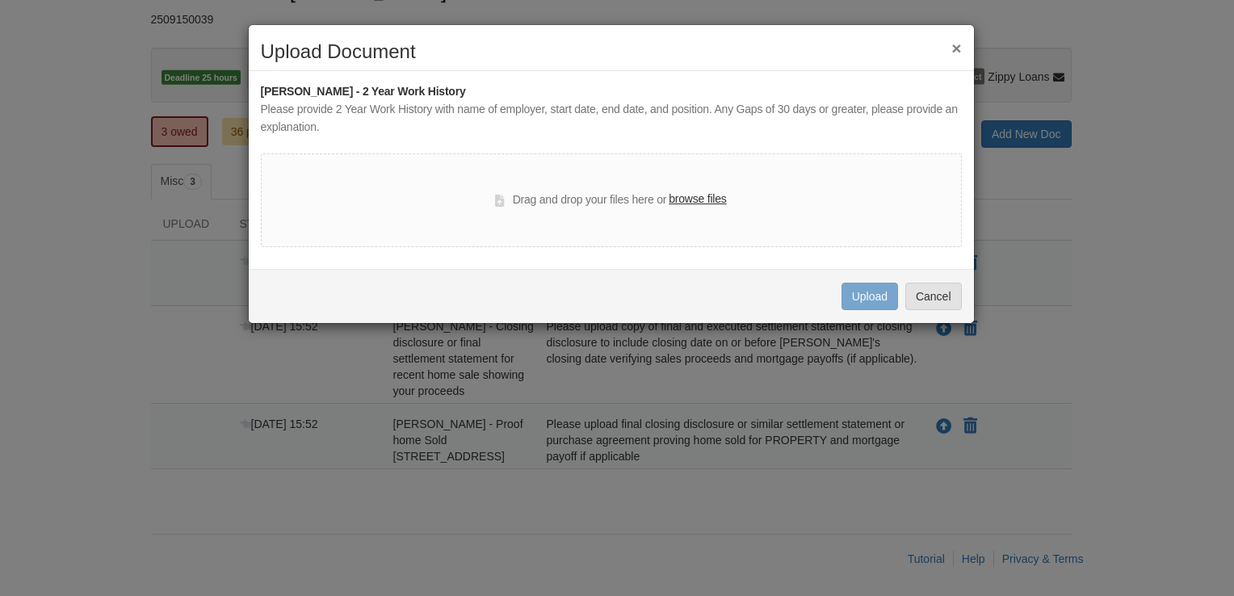
click at [688, 203] on label "browse files" at bounding box center [697, 200] width 57 height 18
click at [0, 0] on input "browse files" at bounding box center [0, 0] width 0 height 0
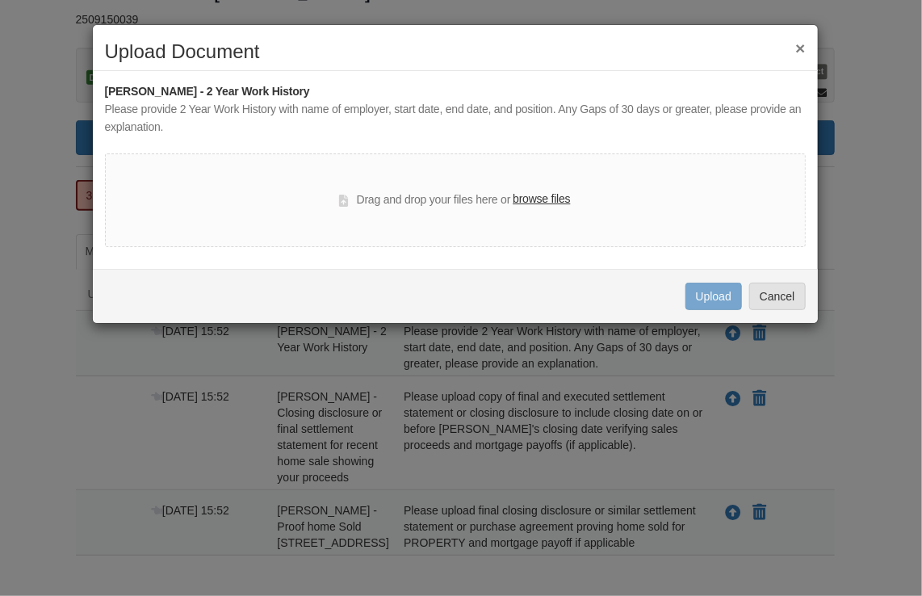
click at [543, 196] on label "browse files" at bounding box center [541, 200] width 57 height 18
click at [0, 0] on input "browse files" at bounding box center [0, 0] width 0 height 0
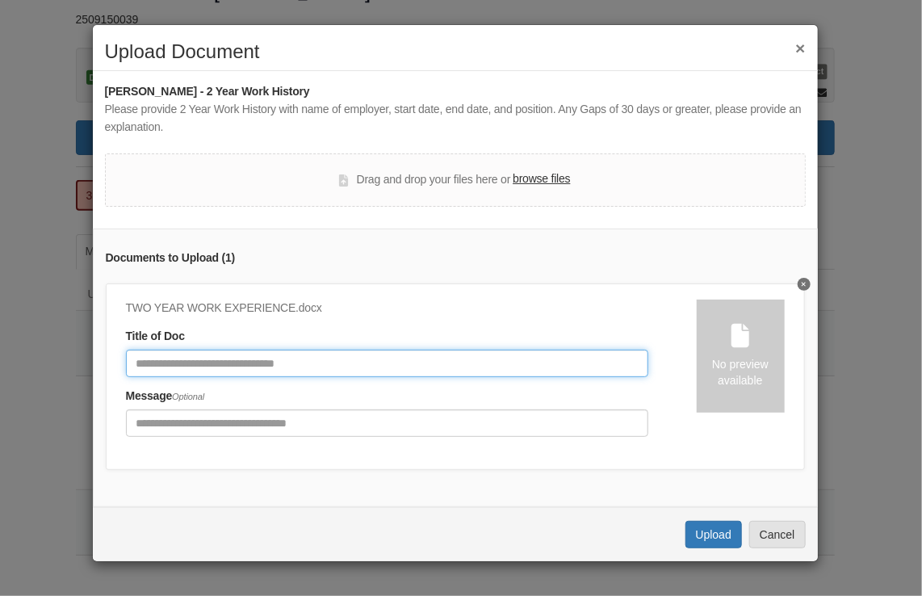
click at [434, 359] on input "Document Title" at bounding box center [387, 363] width 523 height 27
type input "**********"
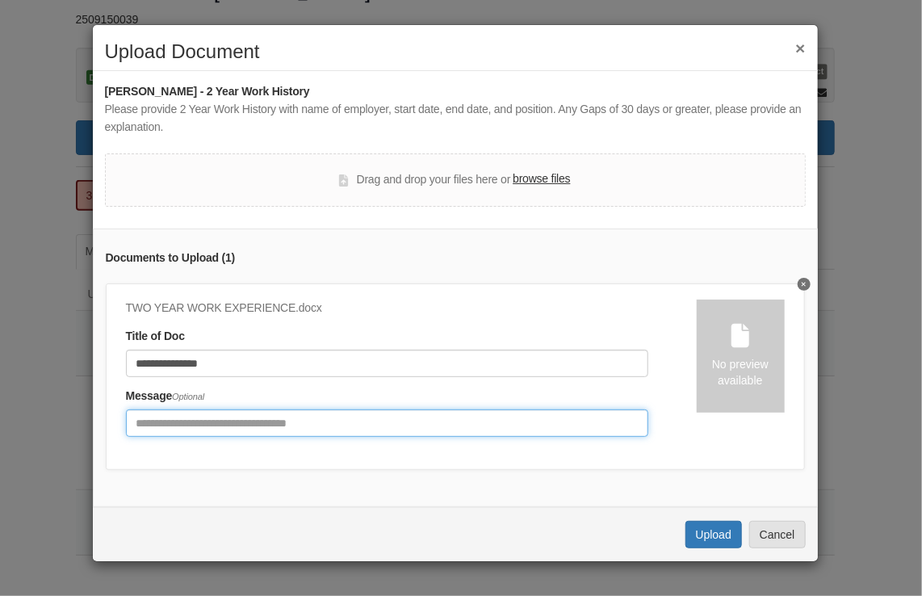
click at [388, 412] on input "Include any comments on this document" at bounding box center [387, 422] width 523 height 27
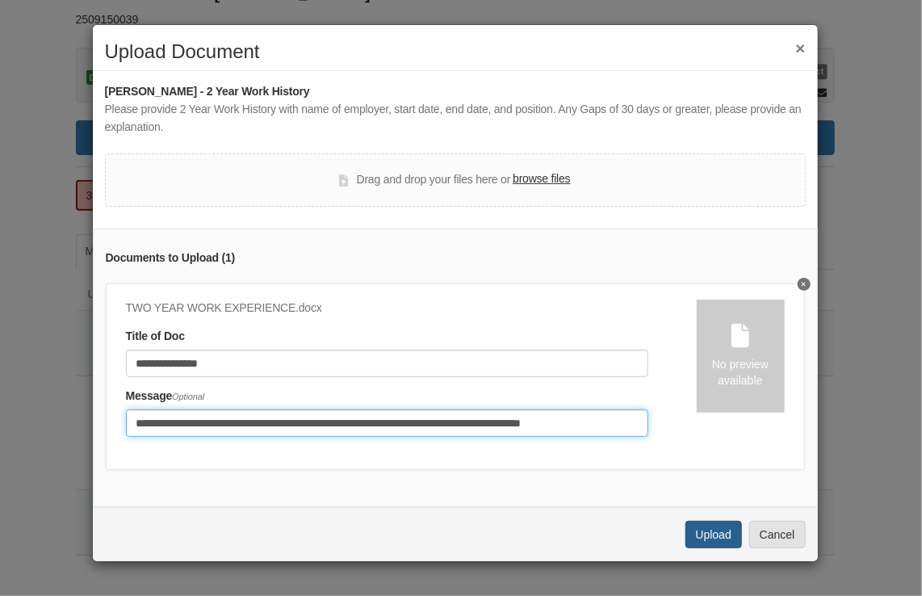
type input "**********"
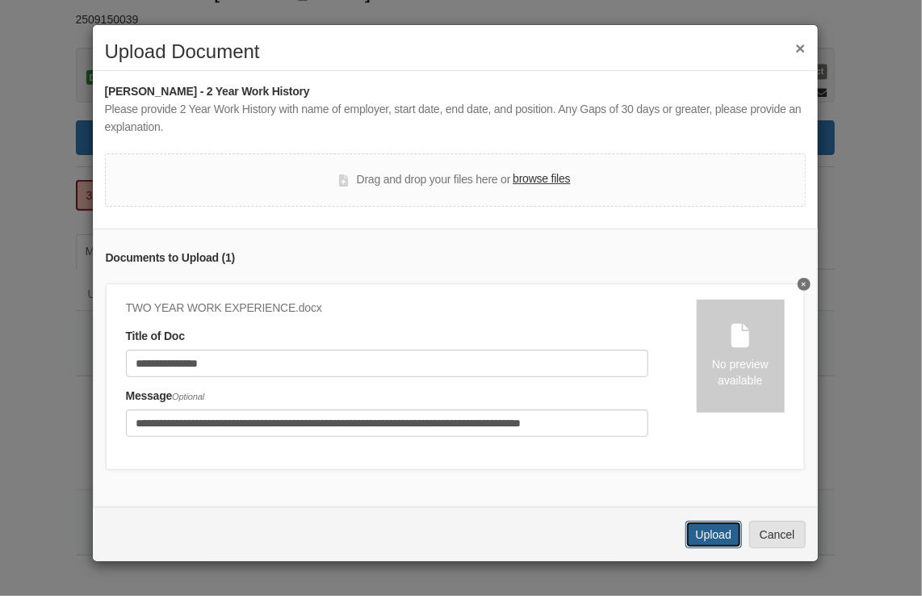
click at [690, 548] on button "Upload" at bounding box center [714, 534] width 57 height 27
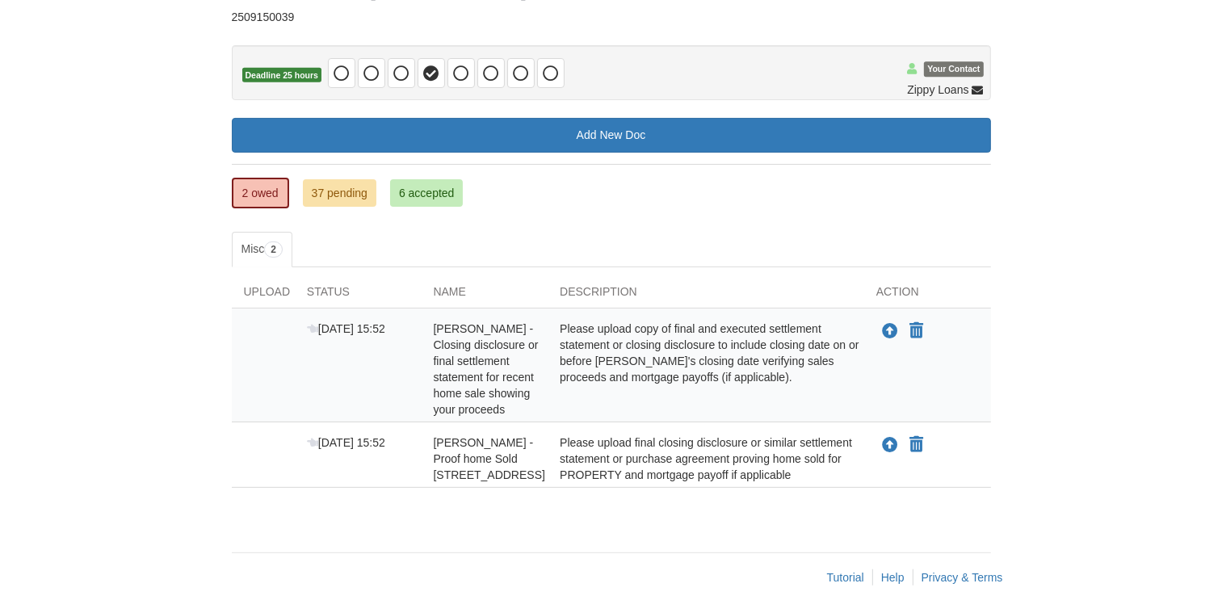
scroll to position [50, 0]
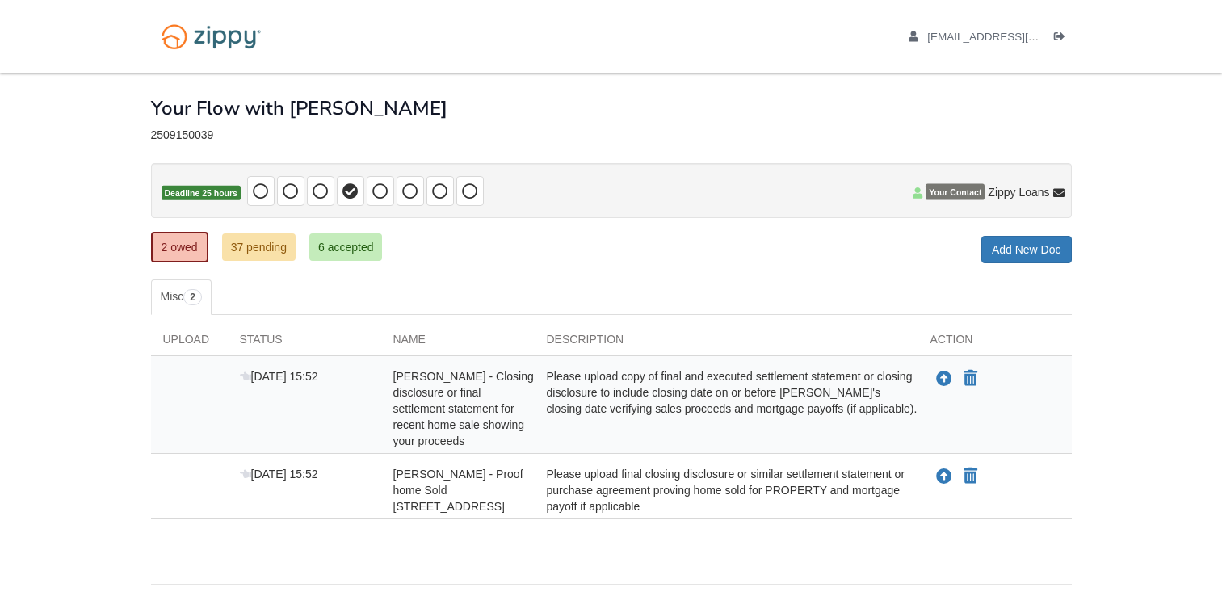
scroll to position [50, 0]
